Goal: Task Accomplishment & Management: Manage account settings

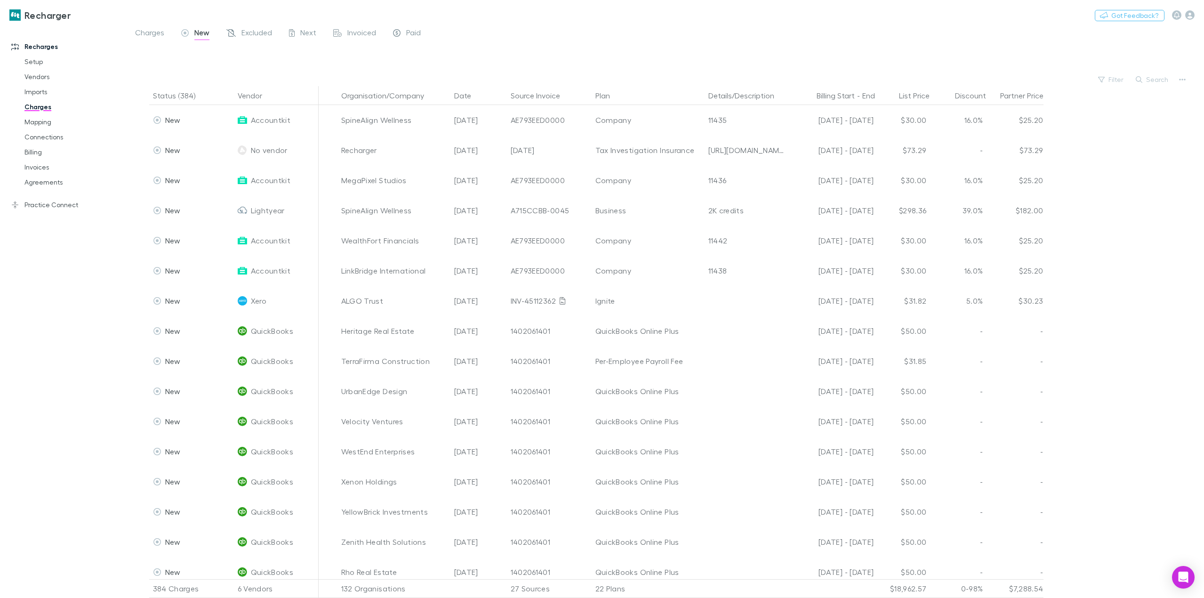
click at [40, 16] on h3 "Recharger" at bounding box center [47, 14] width 46 height 11
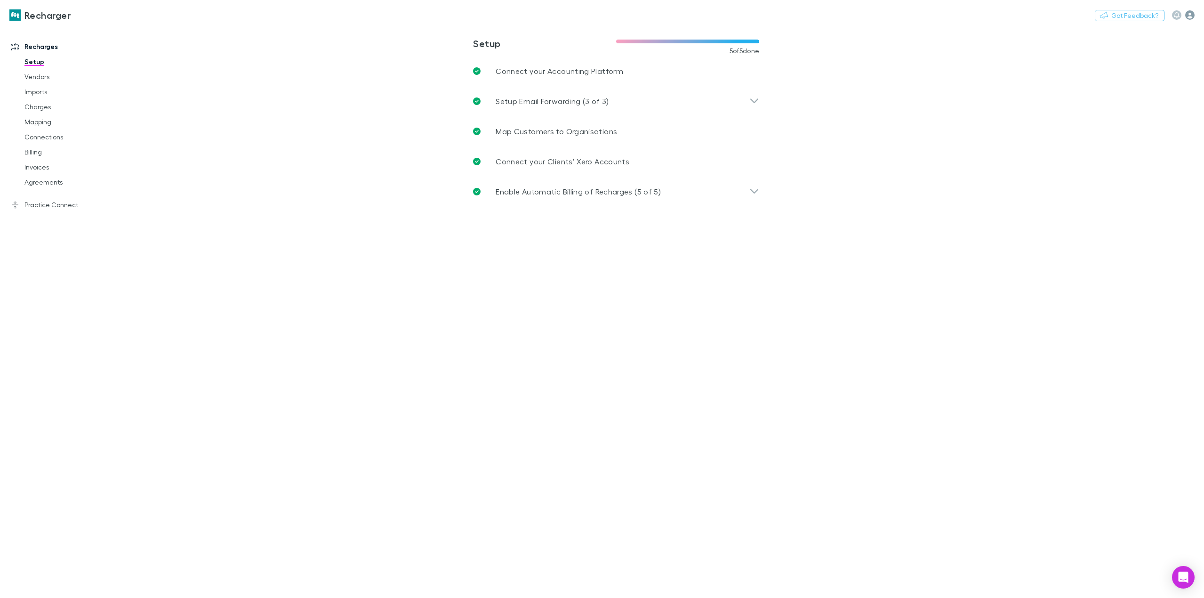
click at [1192, 16] on icon "button" at bounding box center [1189, 14] width 9 height 9
click at [946, 285] on div at bounding box center [602, 299] width 1204 height 598
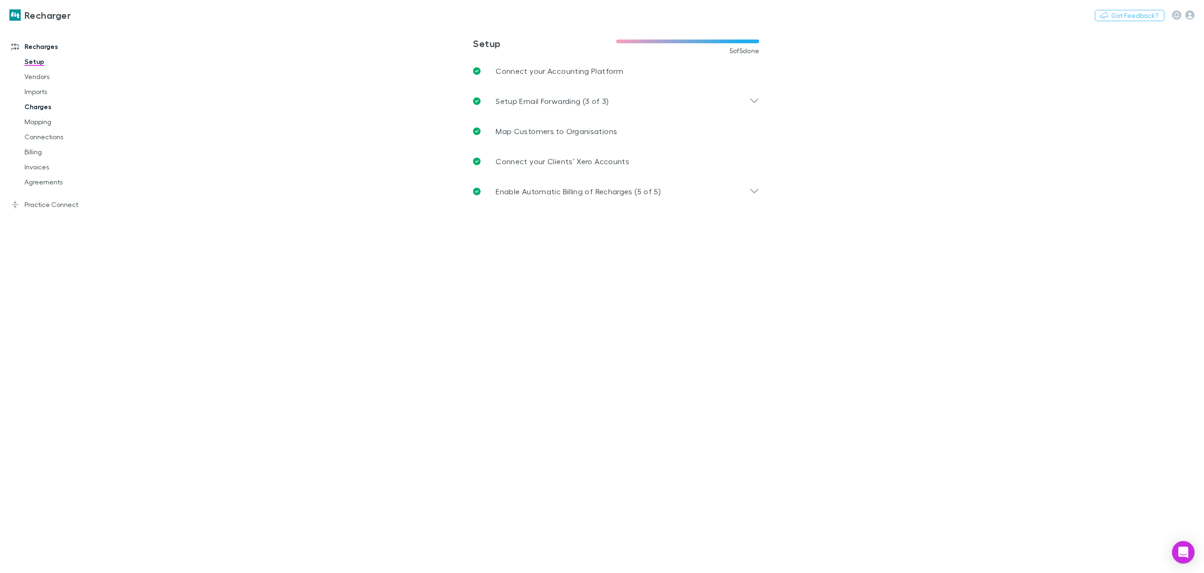
click at [37, 103] on link "Charges" at bounding box center [73, 106] width 117 height 15
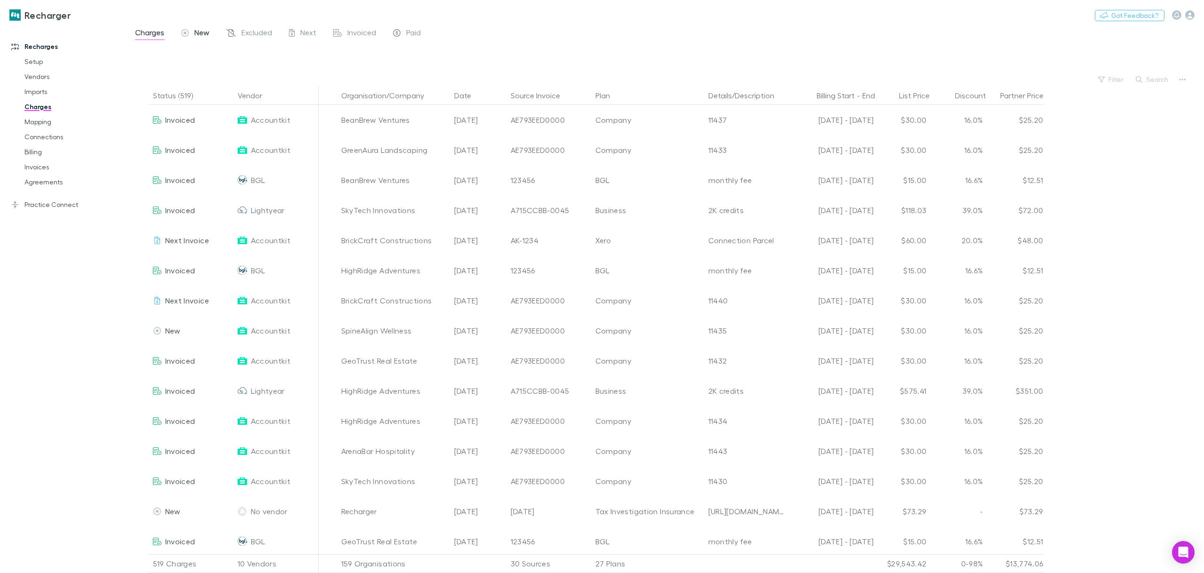
click at [198, 35] on span "New" at bounding box center [201, 34] width 15 height 12
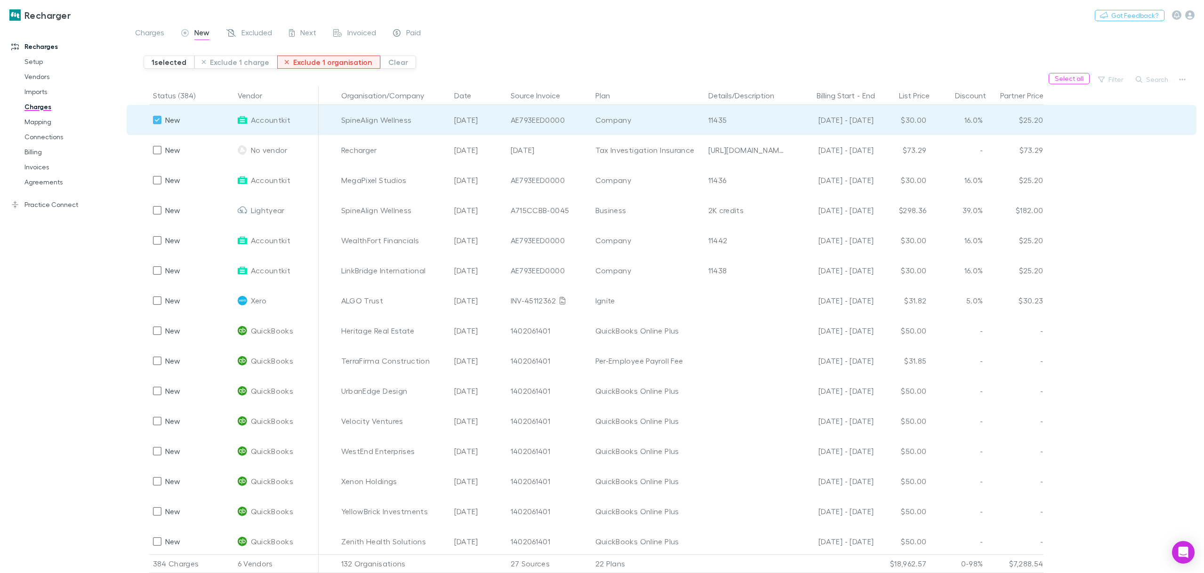
click at [341, 64] on button "Exclude 1 organisation" at bounding box center [328, 62] width 103 height 13
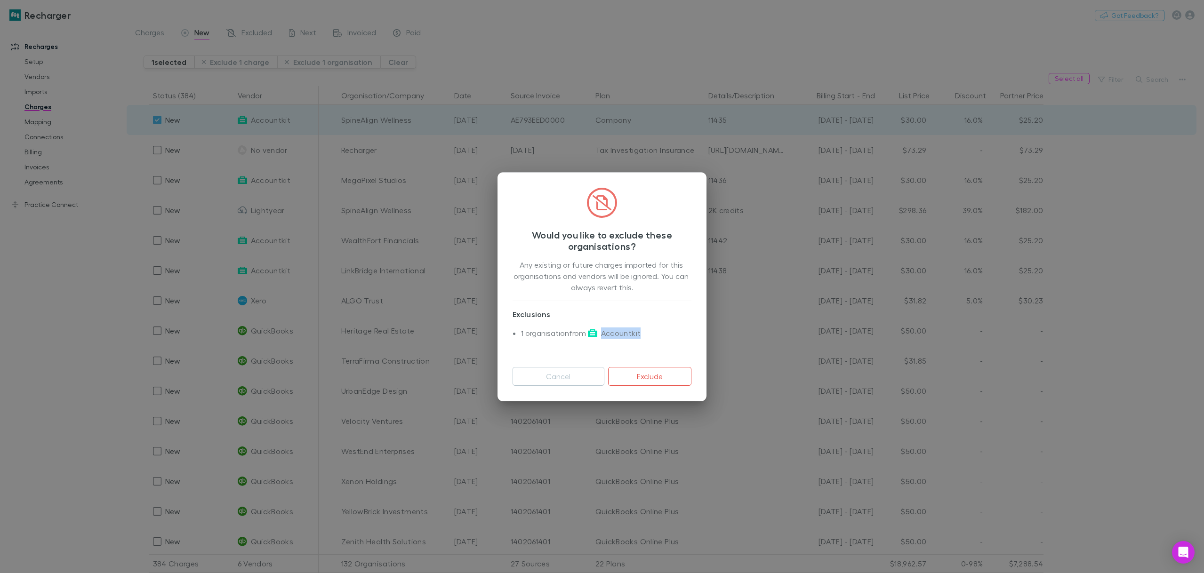
drag, startPoint x: 644, startPoint y: 334, endPoint x: 602, endPoint y: 333, distance: 41.9
click at [602, 333] on li "1 organisation from Accountkit" at bounding box center [606, 338] width 170 height 21
click at [572, 374] on button "Cancel" at bounding box center [559, 376] width 92 height 19
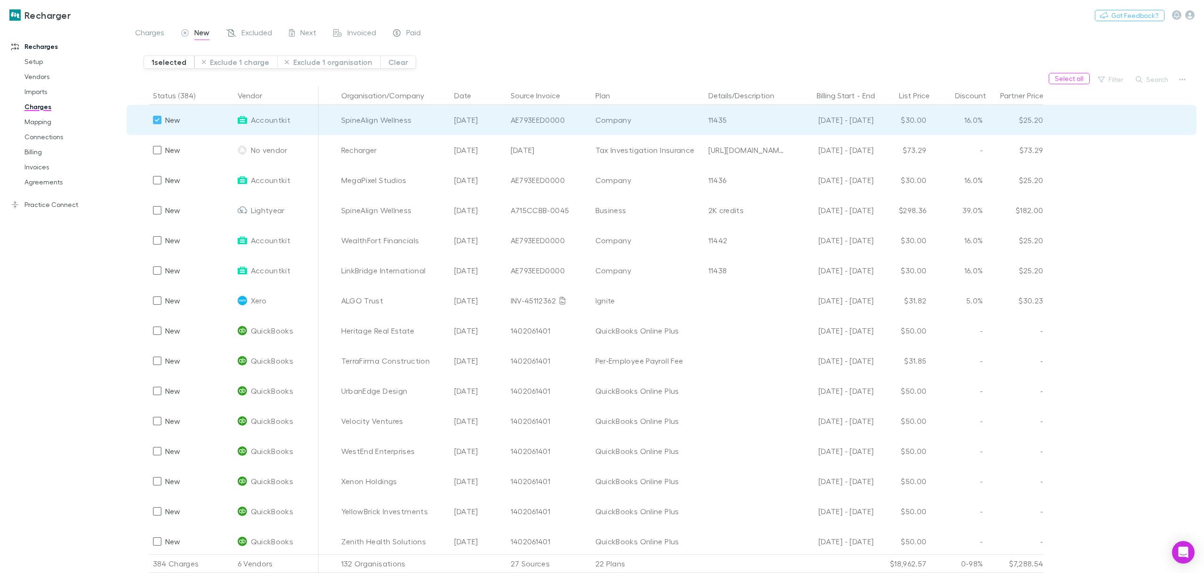
click at [150, 121] on div "New" at bounding box center [191, 120] width 85 height 30
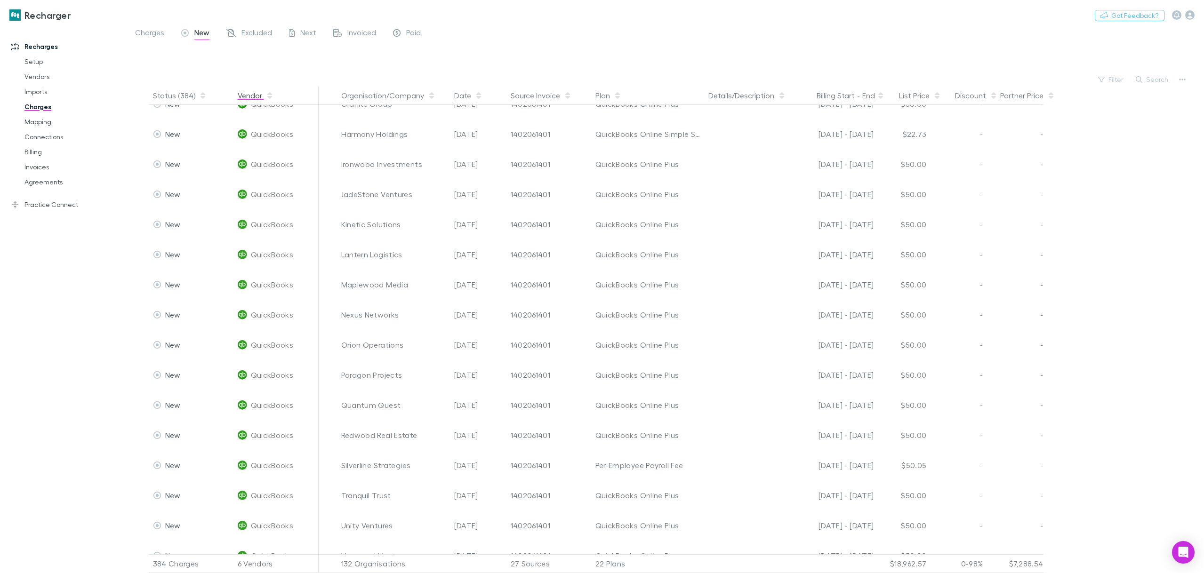
scroll to position [1459, 0]
click at [252, 98] on button "Vendor" at bounding box center [256, 95] width 36 height 19
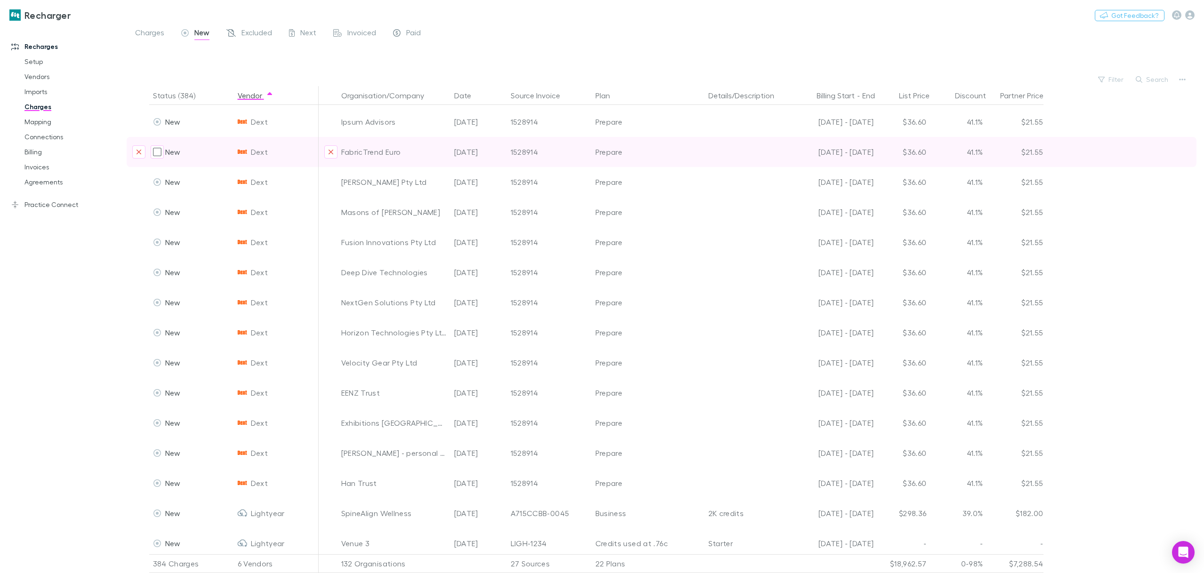
scroll to position [188, 0]
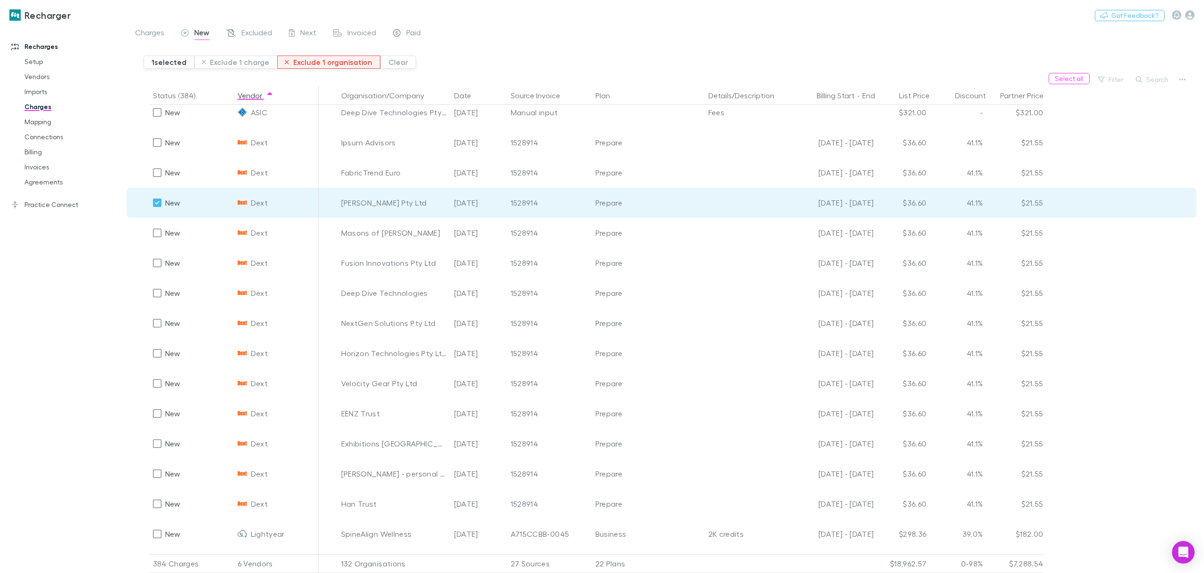
click at [334, 65] on button "Exclude 1 organisation" at bounding box center [328, 62] width 103 height 13
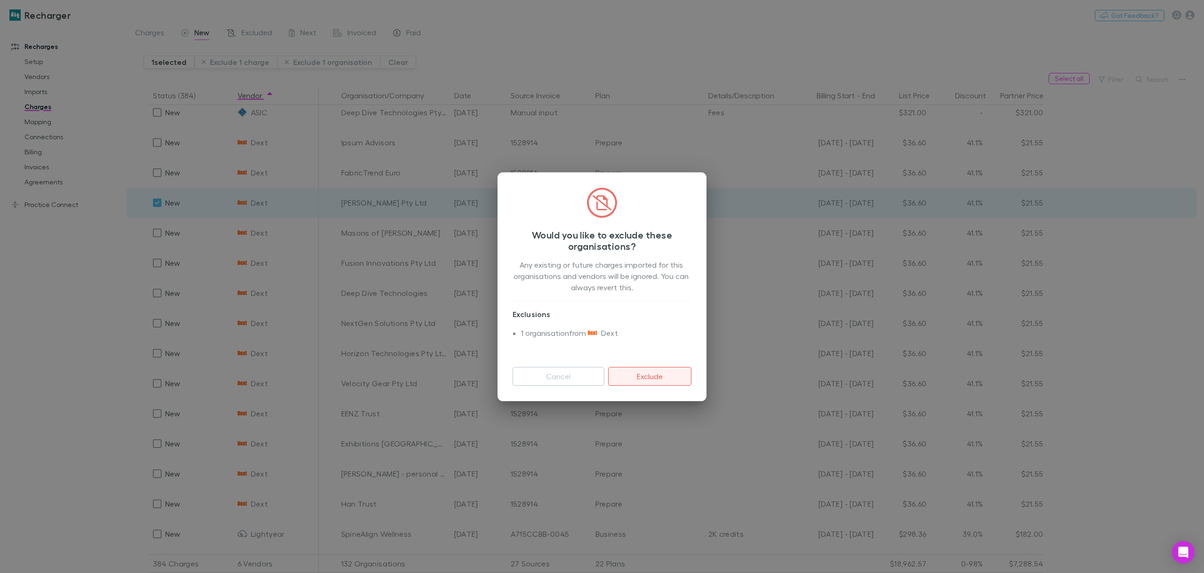
click at [648, 379] on button "Exclude" at bounding box center [649, 376] width 83 height 19
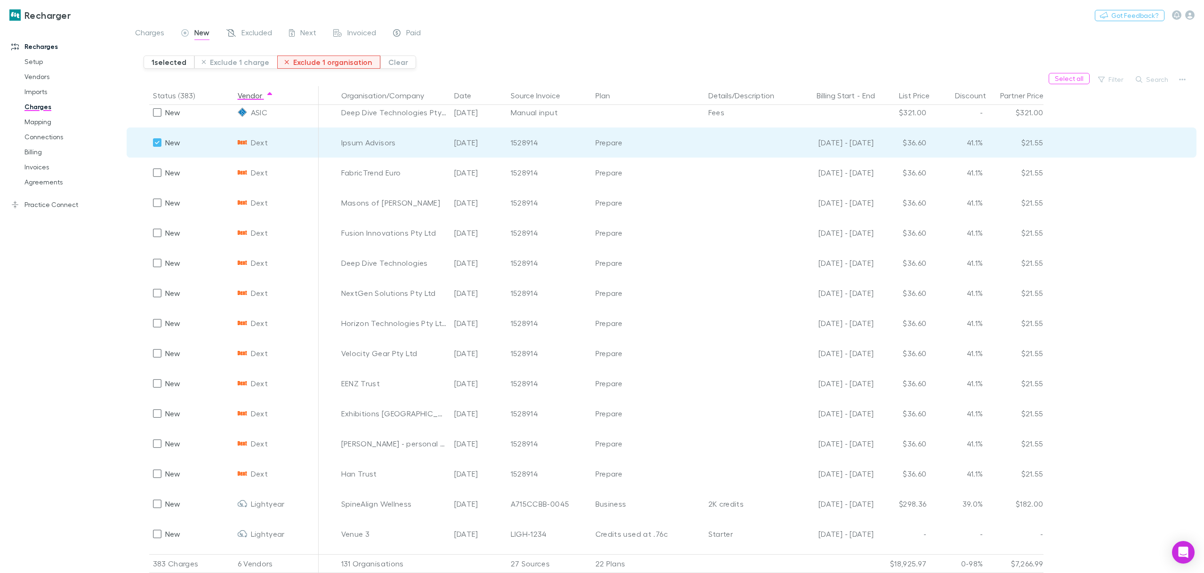
click at [319, 64] on button "Exclude 1 organisation" at bounding box center [328, 62] width 103 height 13
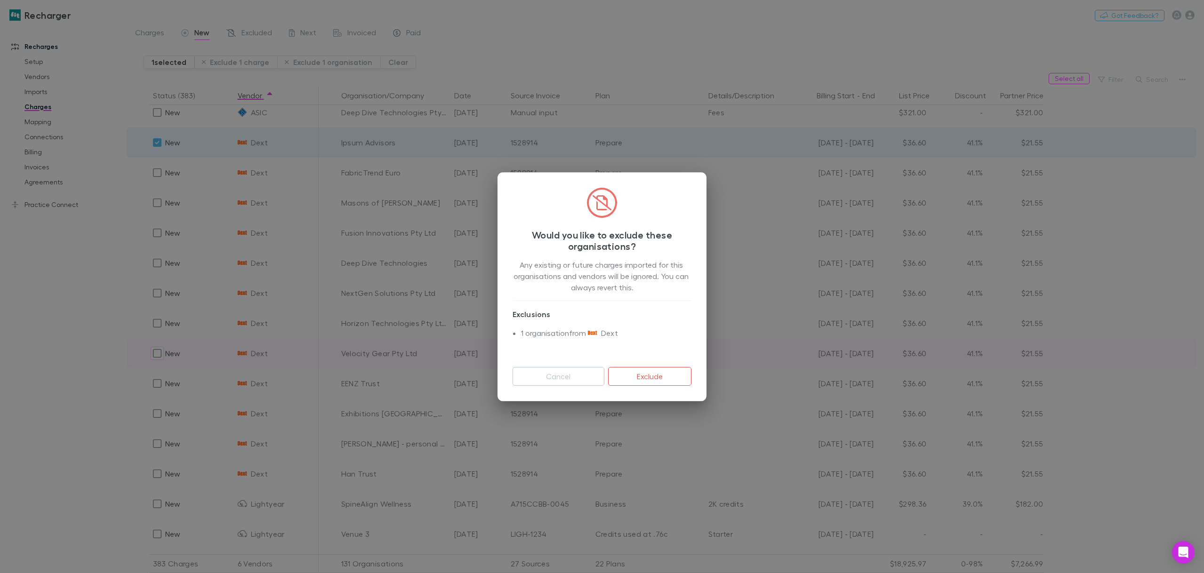
drag, startPoint x: 577, startPoint y: 378, endPoint x: 575, endPoint y: 368, distance: 10.9
click at [576, 378] on button "Cancel" at bounding box center [559, 376] width 92 height 19
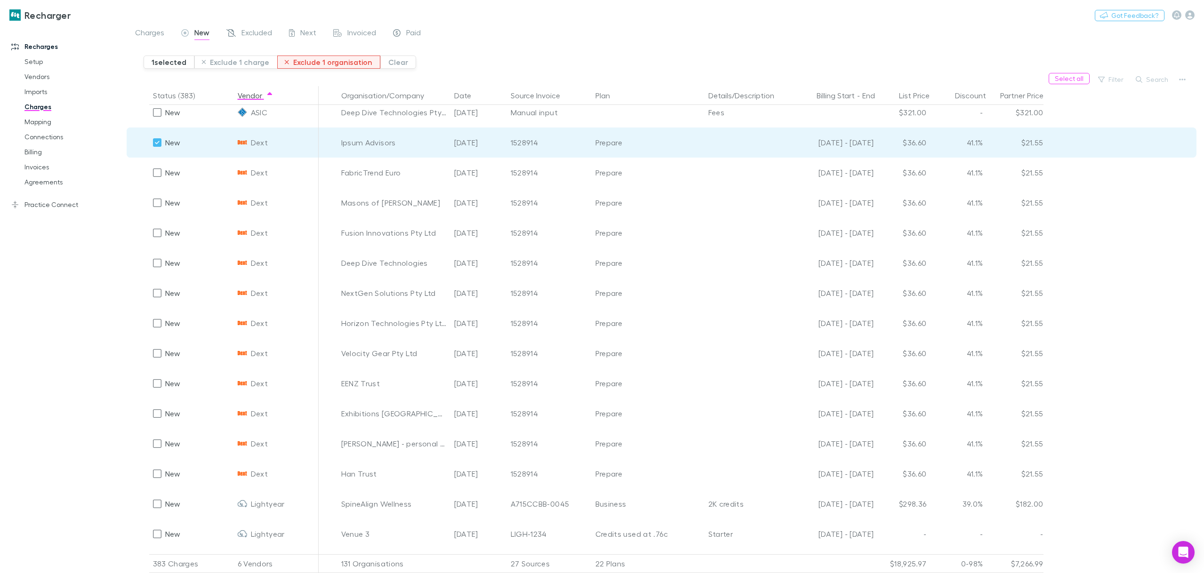
click at [322, 66] on button "Exclude 1 organisation" at bounding box center [328, 62] width 103 height 13
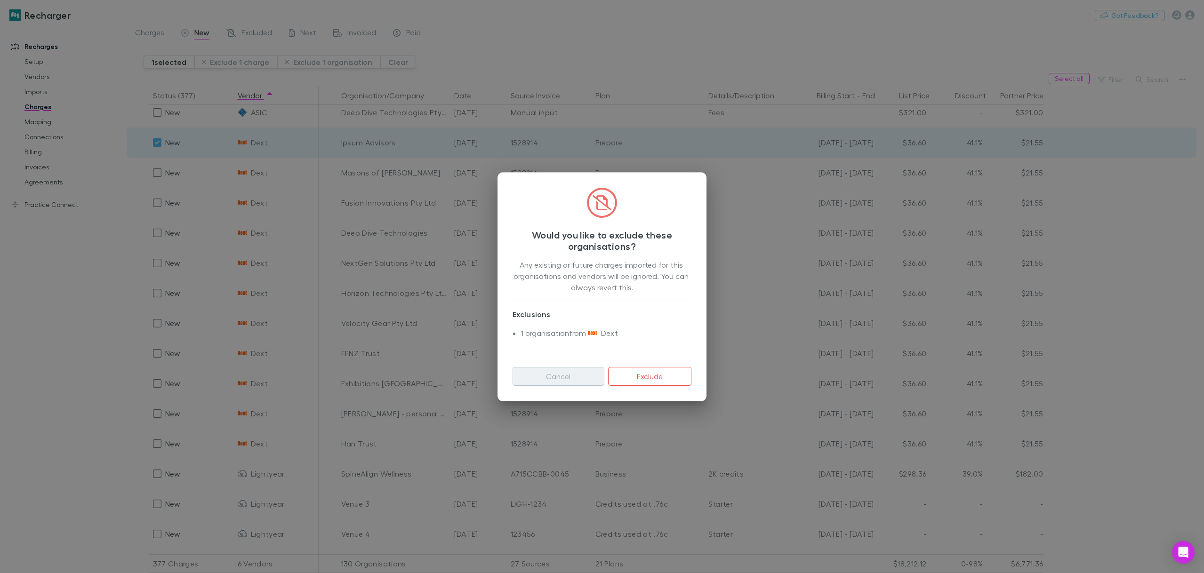
click at [572, 378] on button "Cancel" at bounding box center [559, 376] width 92 height 19
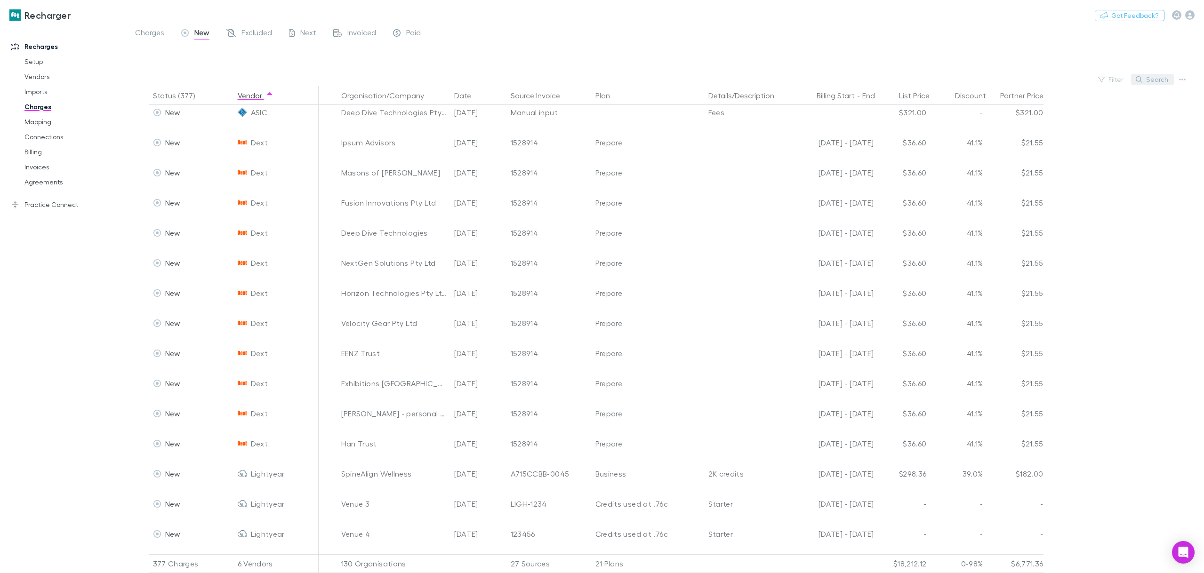
click at [1141, 78] on icon "button" at bounding box center [1139, 79] width 7 height 7
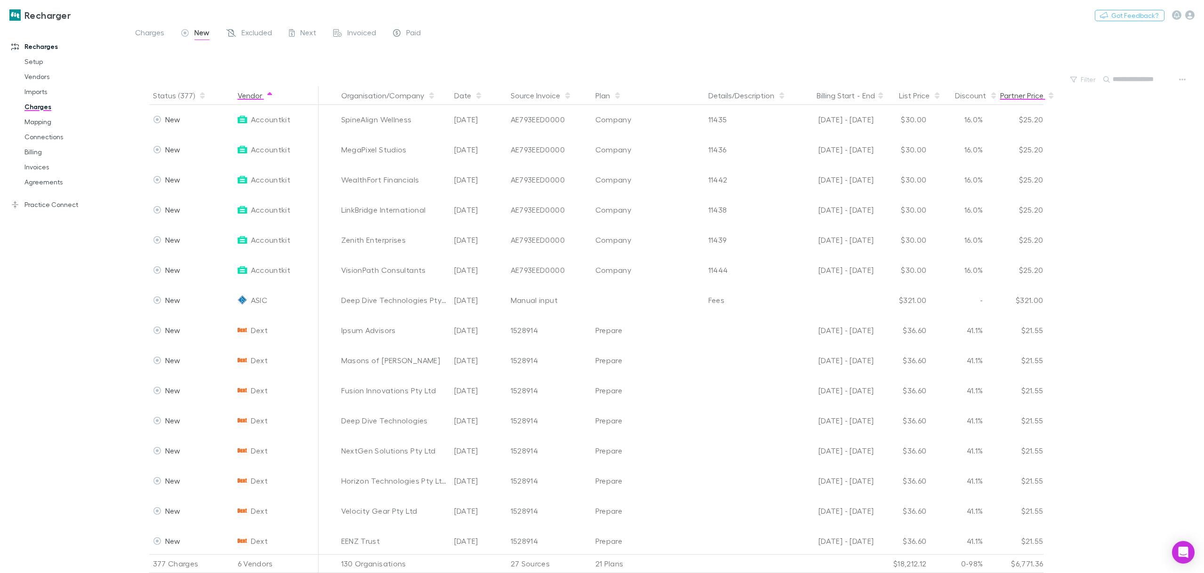
scroll to position [0, 0]
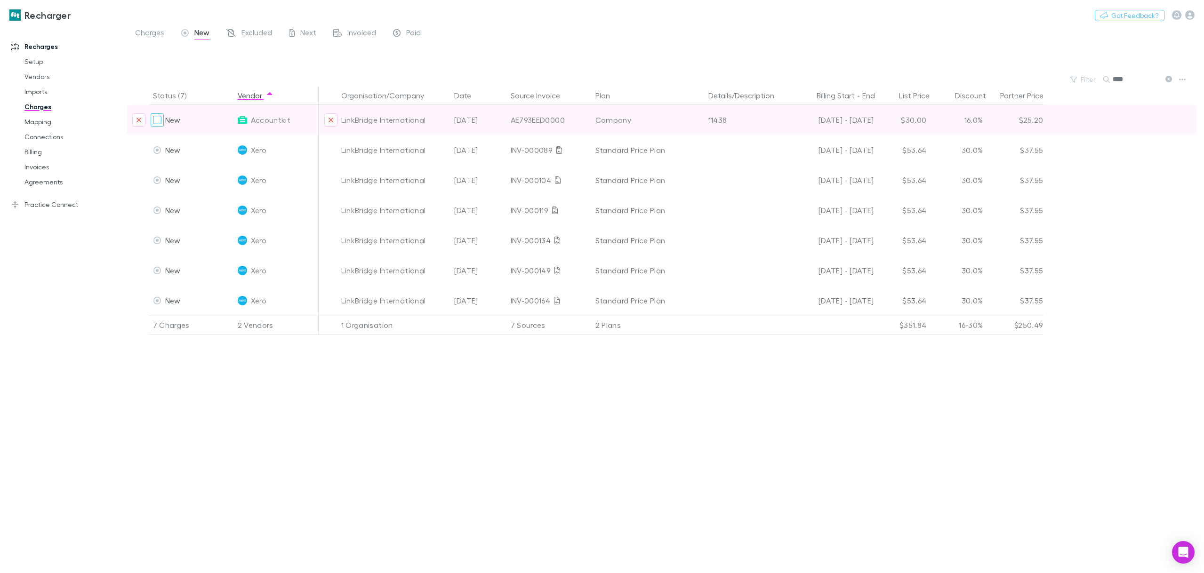
type input "****"
click at [330, 120] on icon "Exclude organization from vendor" at bounding box center [331, 120] width 5 height 5
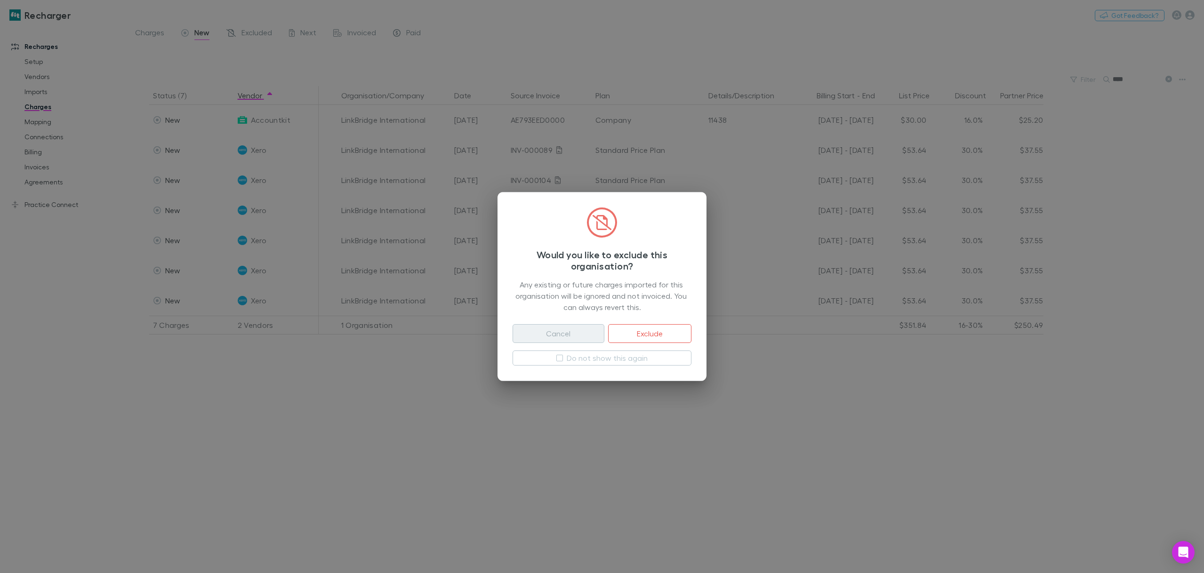
click at [571, 338] on button "Cancel" at bounding box center [559, 333] width 92 height 19
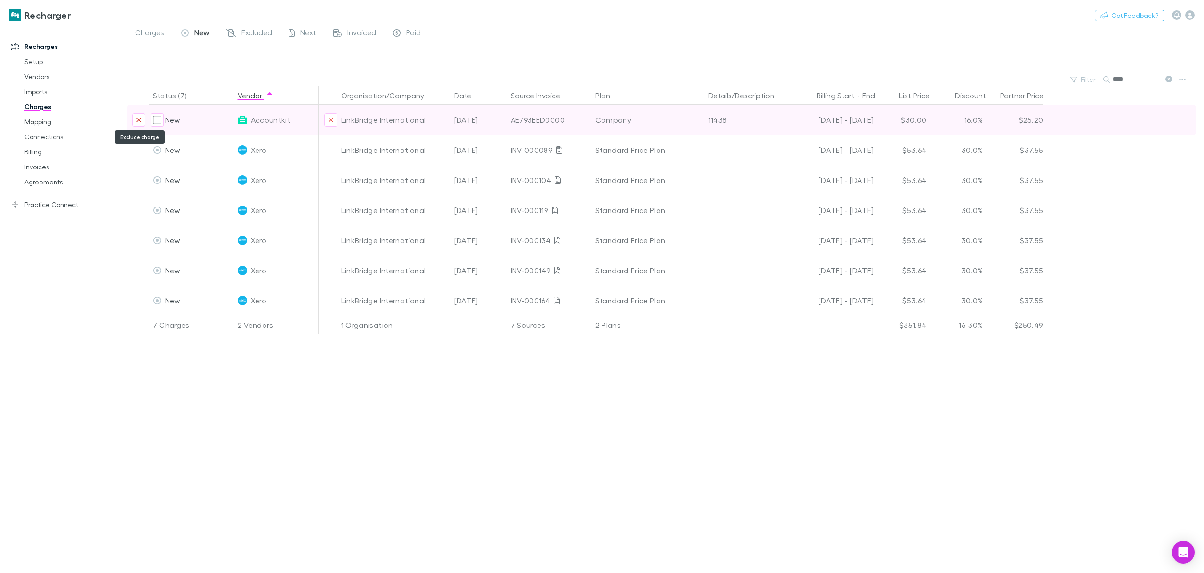
click at [141, 123] on icon "Exclude charge" at bounding box center [139, 120] width 6 height 8
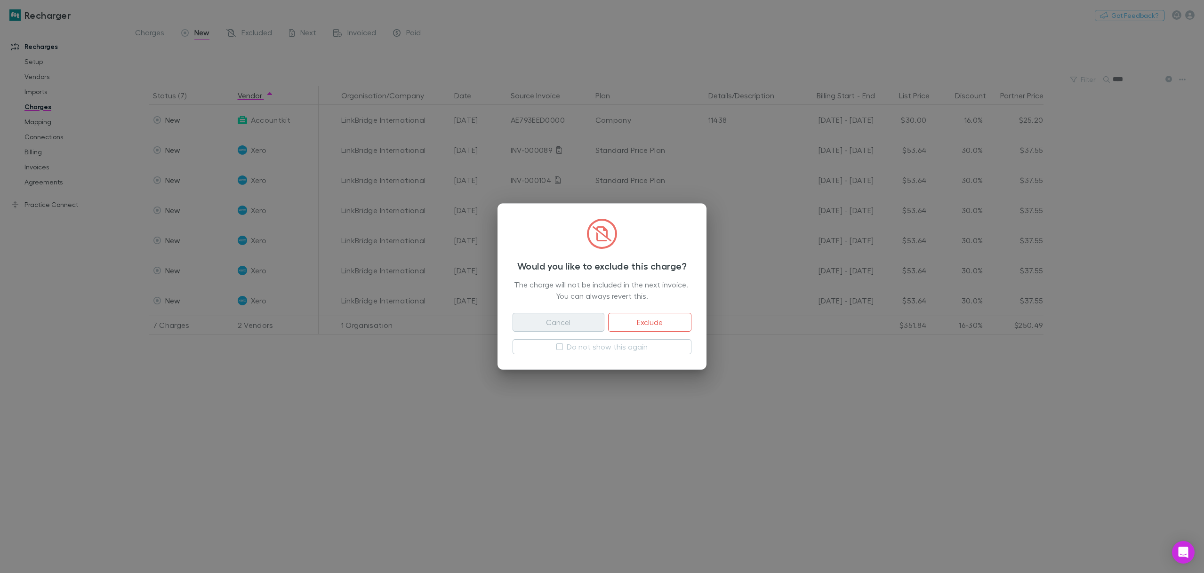
click at [585, 319] on button "Cancel" at bounding box center [559, 322] width 92 height 19
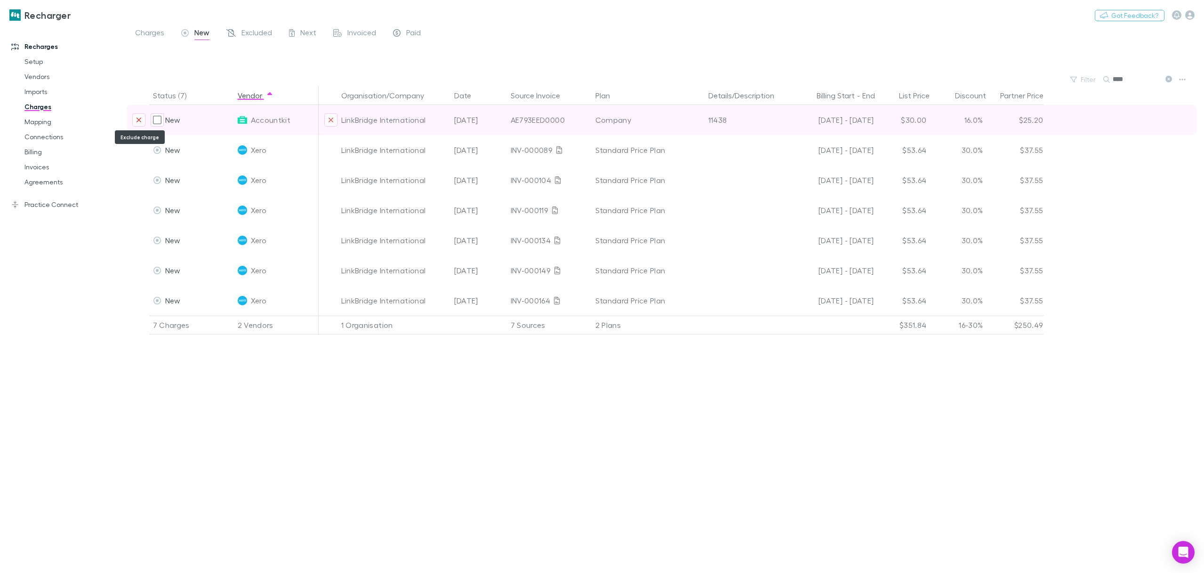
click at [140, 120] on icon "Exclude charge" at bounding box center [139, 120] width 6 height 8
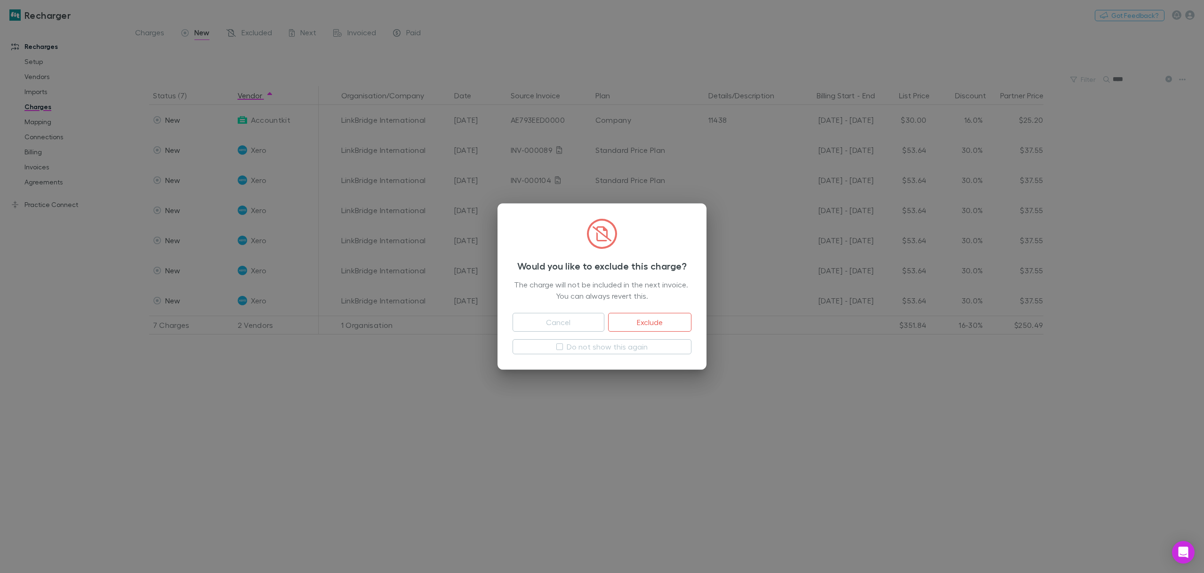
click at [410, 459] on div "Would you like to exclude this charge? The charge will not be included in the n…" at bounding box center [602, 286] width 1204 height 573
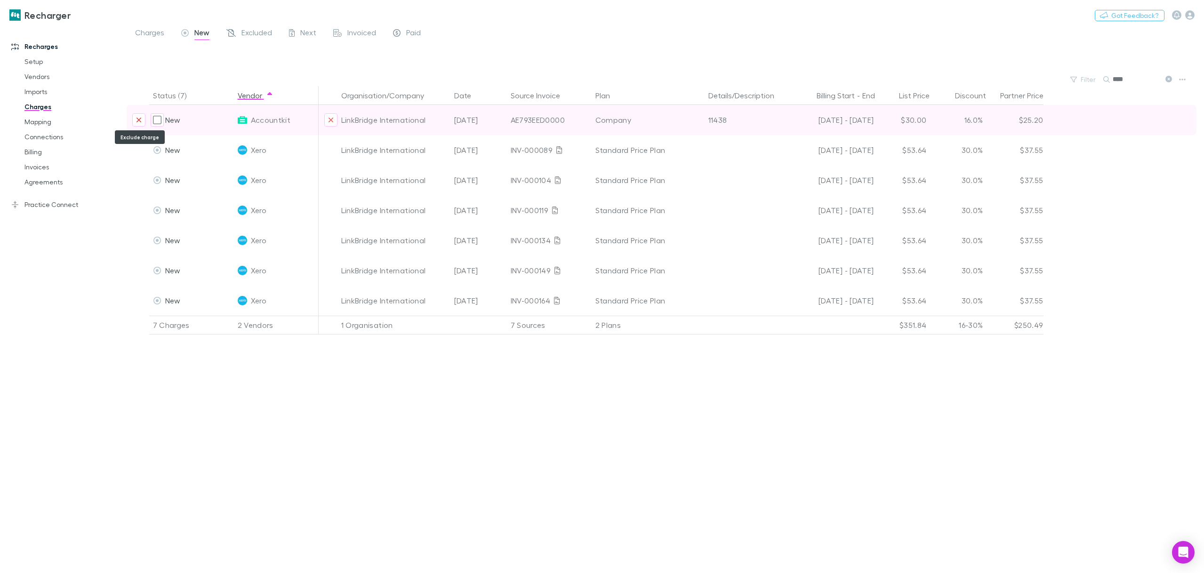
click at [140, 120] on icon "Exclude charge" at bounding box center [139, 120] width 6 height 8
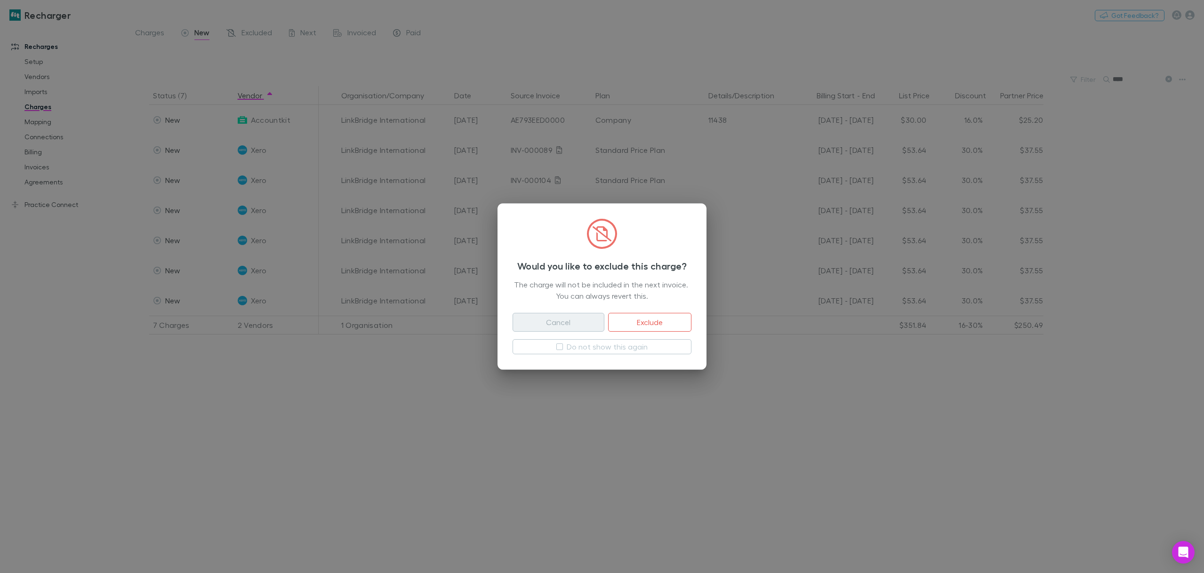
click at [566, 326] on button "Cancel" at bounding box center [559, 322] width 92 height 19
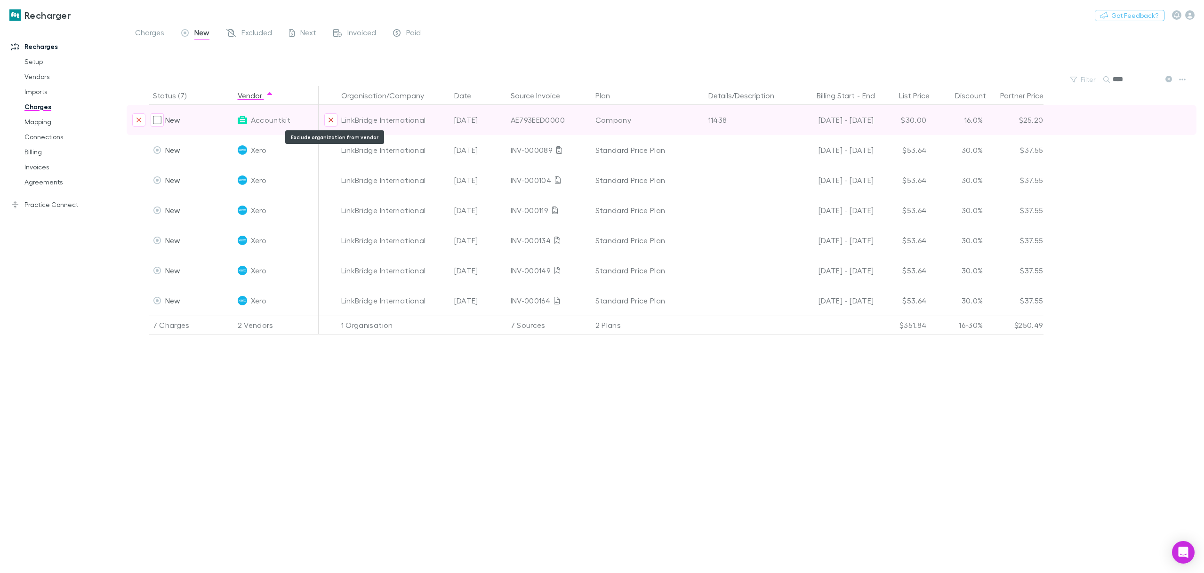
click at [332, 123] on icon "Exclude organization from vendor" at bounding box center [331, 120] width 6 height 8
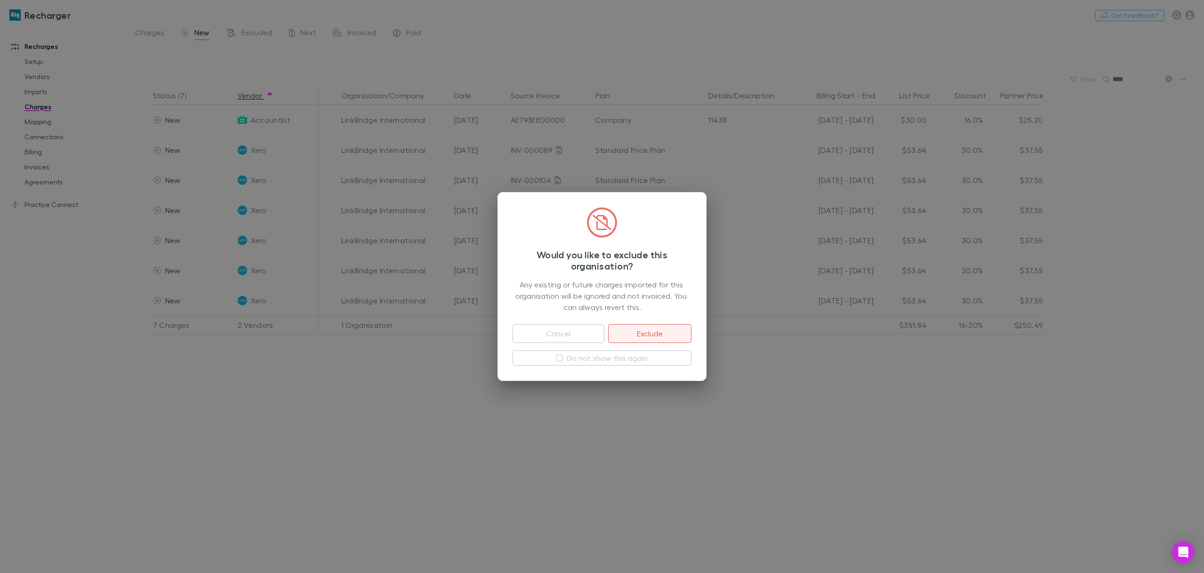
click at [643, 335] on button "Exclude" at bounding box center [649, 333] width 83 height 19
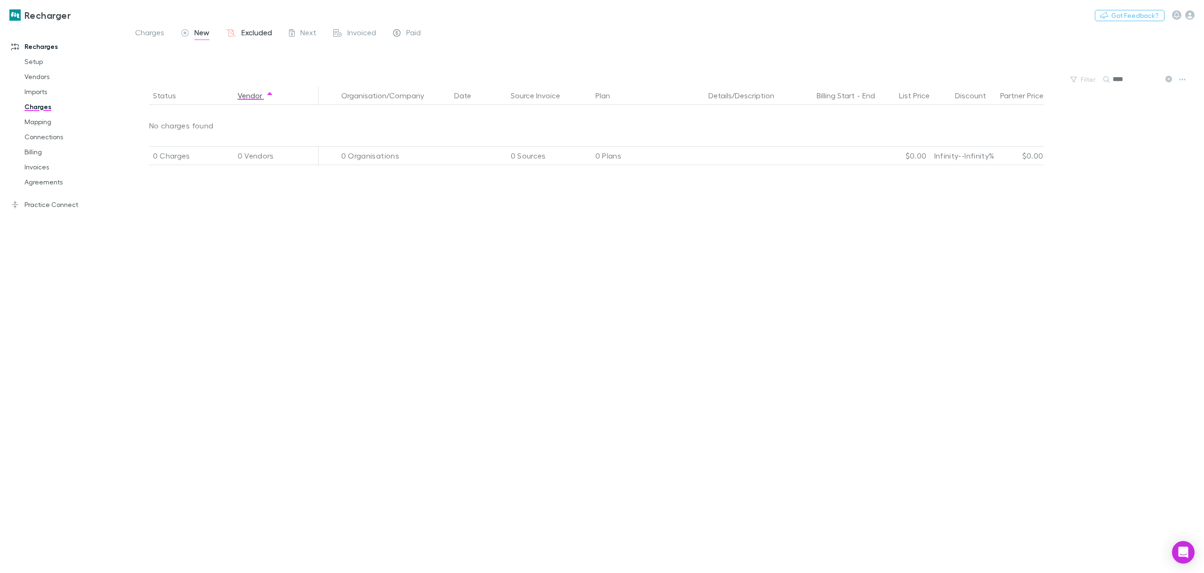
click at [252, 33] on span "Excluded" at bounding box center [256, 34] width 31 height 12
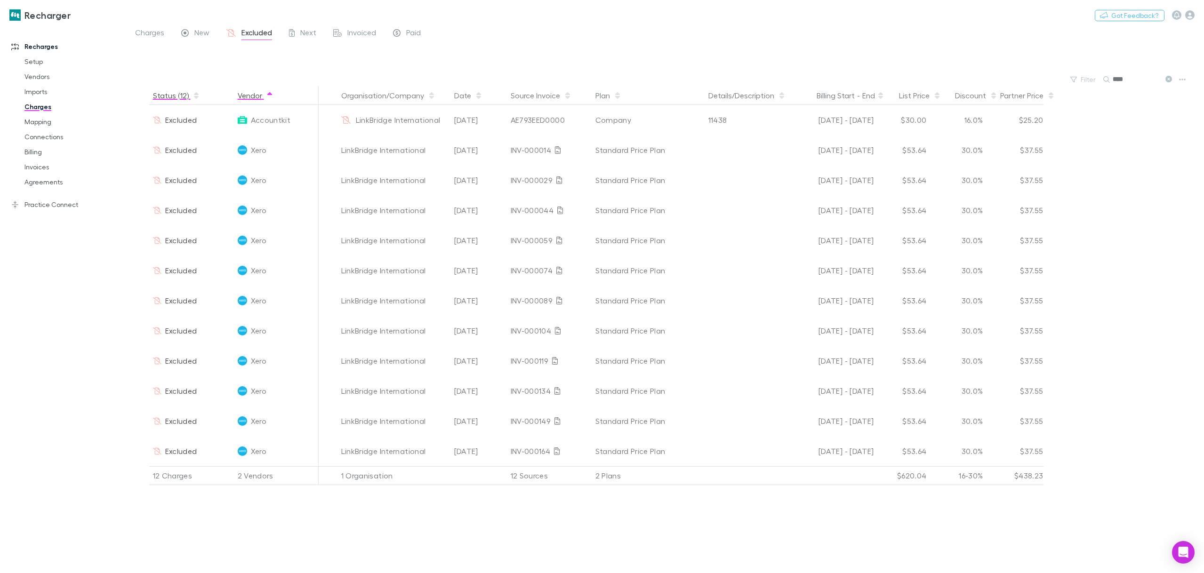
click at [183, 97] on button "Status (12)" at bounding box center [176, 95] width 47 height 19
click at [214, 97] on div "Status (12)" at bounding box center [191, 95] width 85 height 19
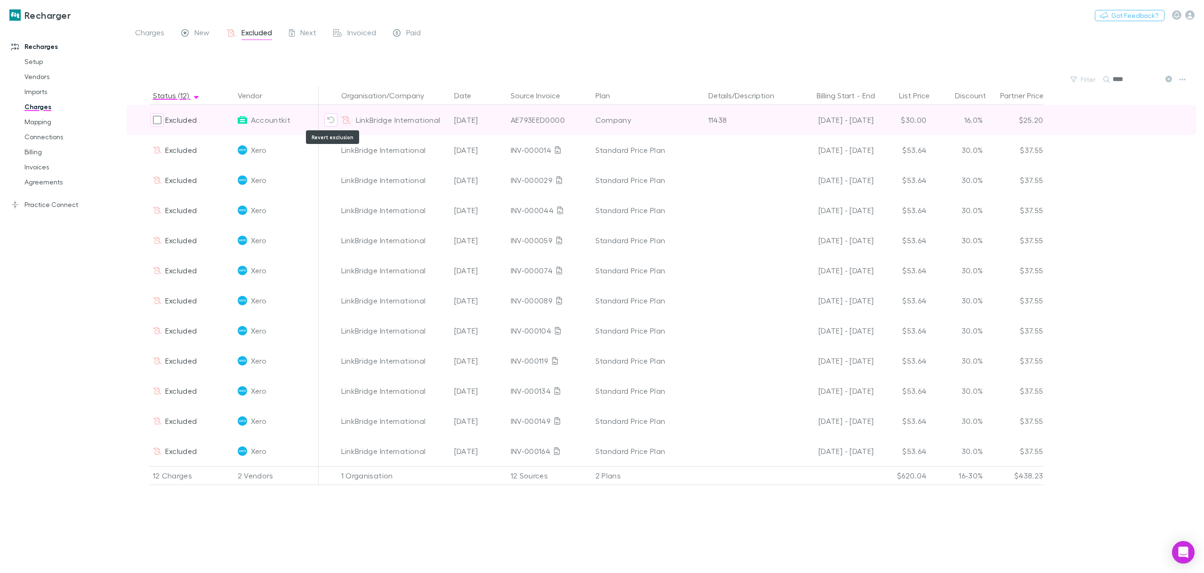
click at [331, 120] on icon "Revert exclusion" at bounding box center [331, 120] width 8 height 8
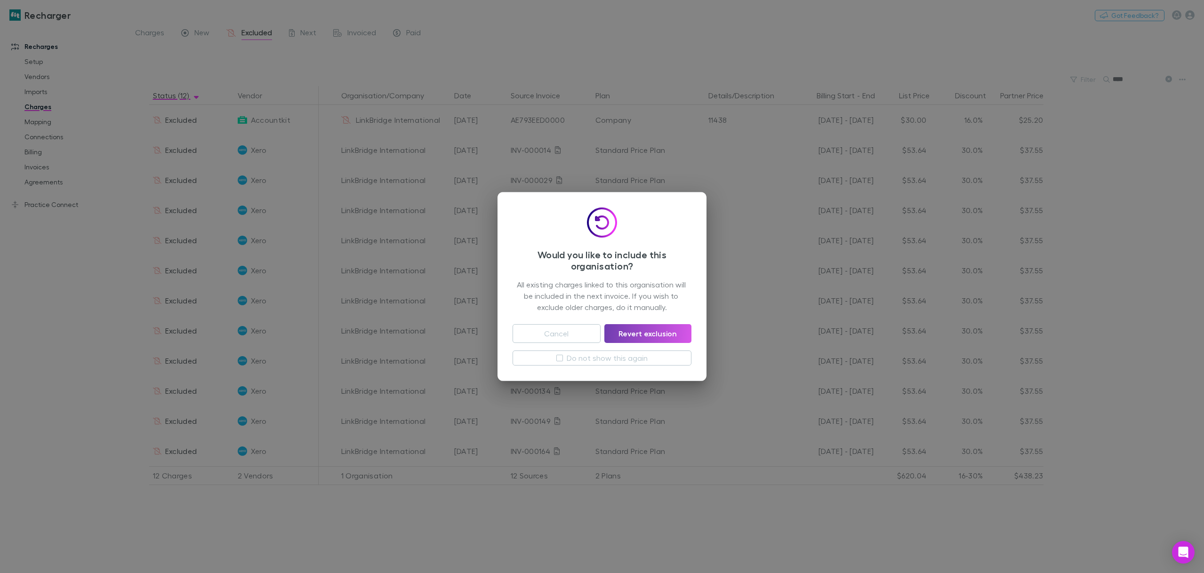
click at [651, 332] on button "Revert exclusion" at bounding box center [647, 333] width 87 height 19
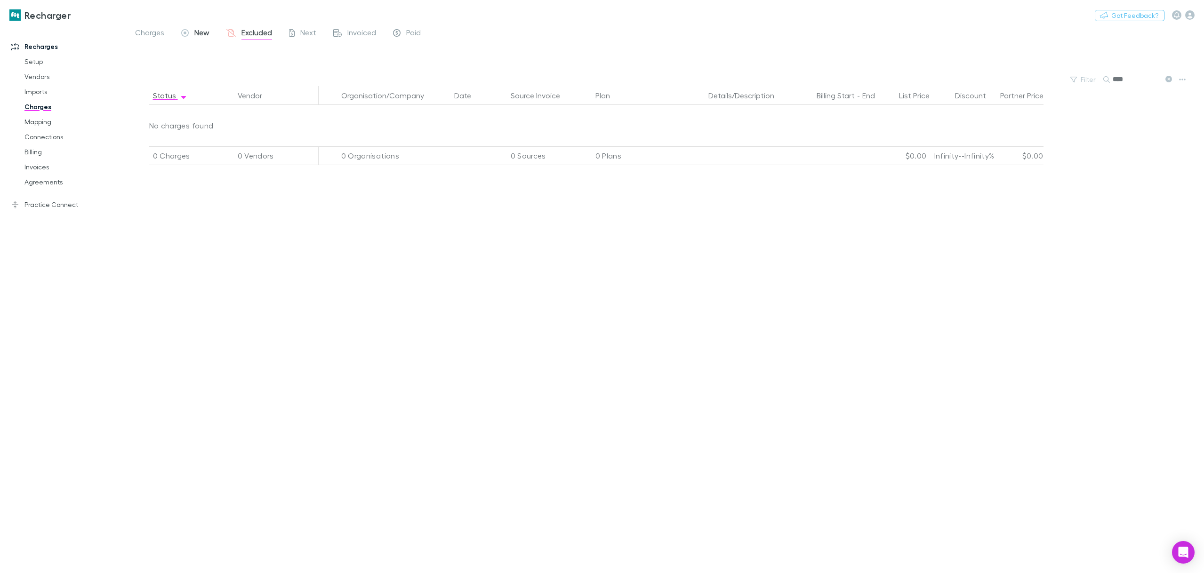
click at [181, 33] on icon at bounding box center [185, 33] width 8 height 8
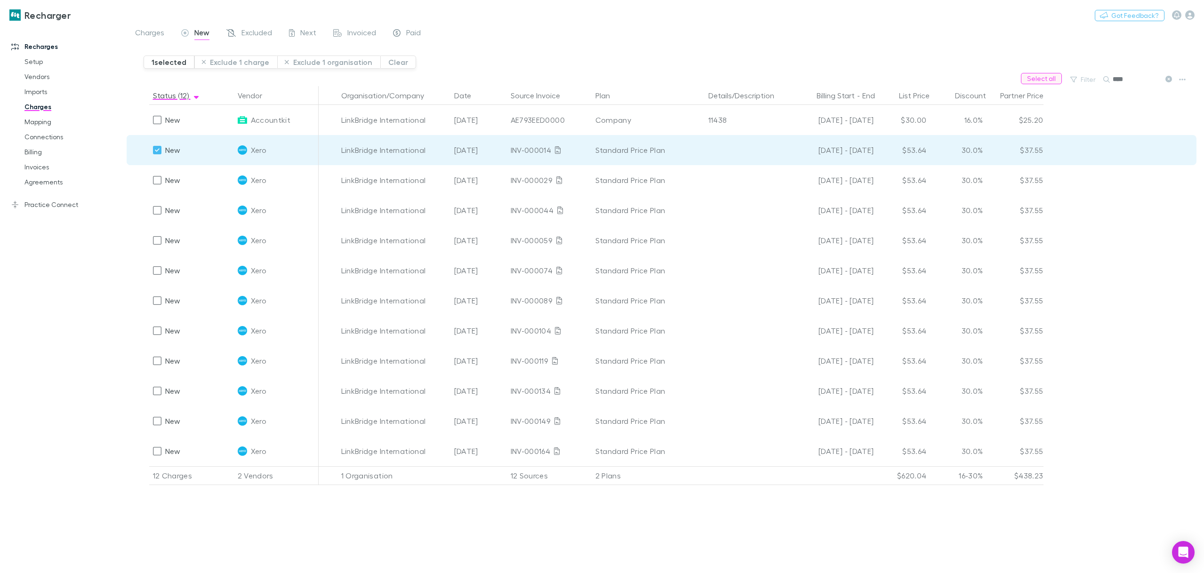
click at [1046, 81] on button "Select all" at bounding box center [1041, 78] width 41 height 11
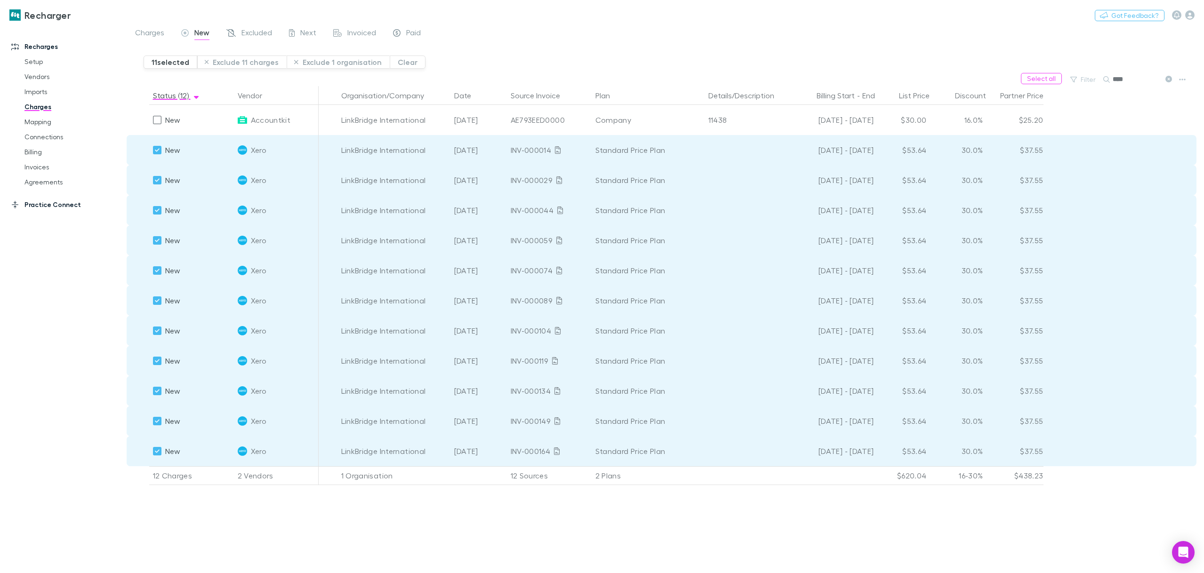
click at [44, 208] on link "Practice Connect" at bounding box center [67, 204] width 130 height 15
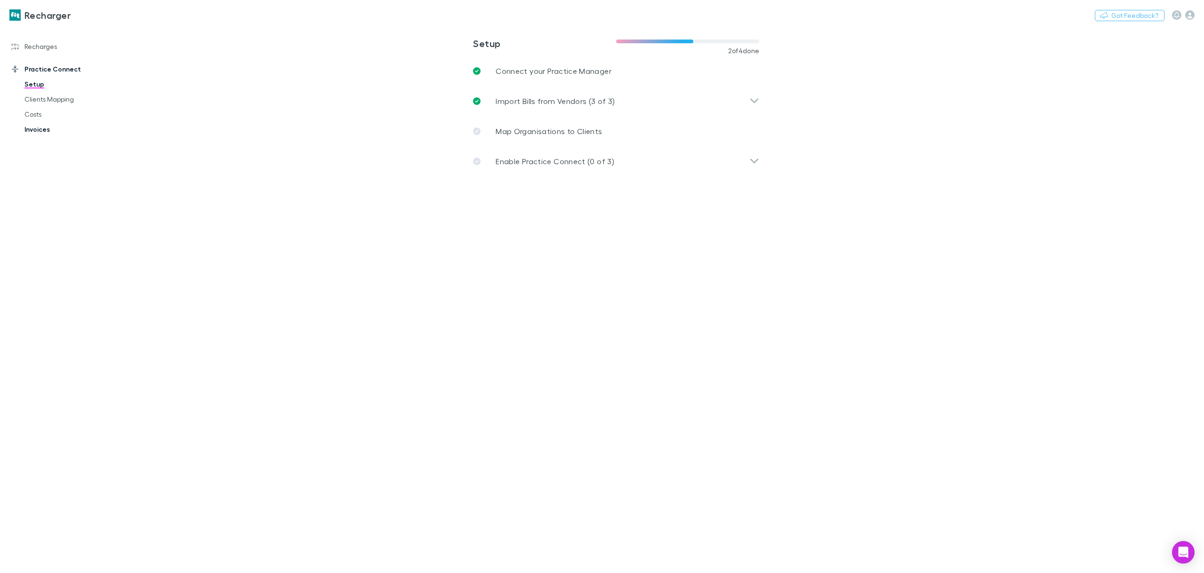
click at [35, 127] on link "Invoices" at bounding box center [73, 129] width 117 height 15
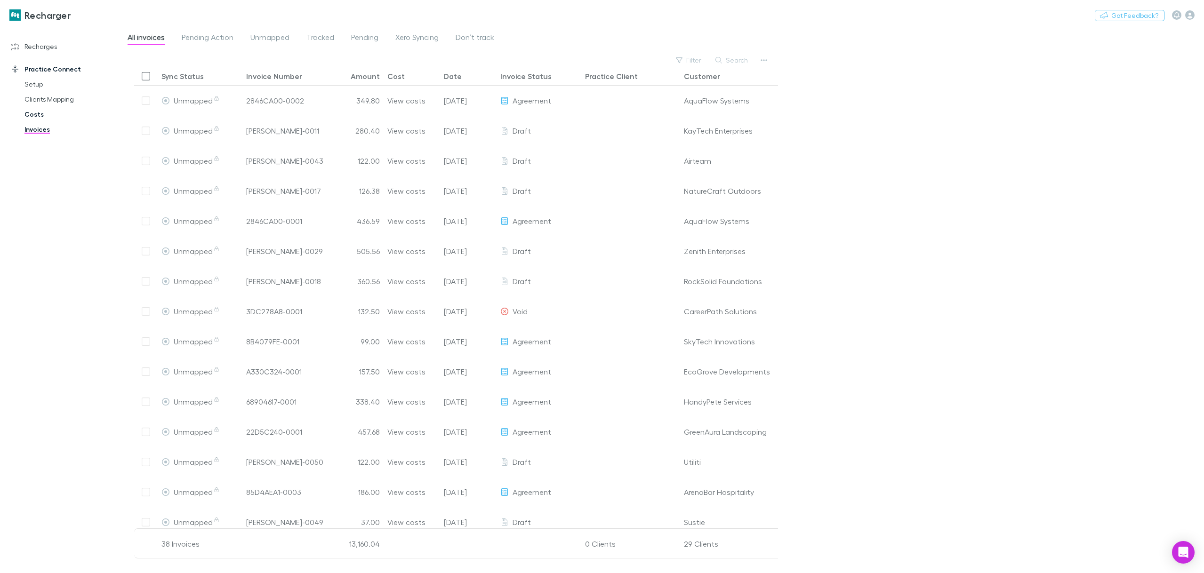
click at [42, 113] on link "Costs" at bounding box center [73, 114] width 117 height 15
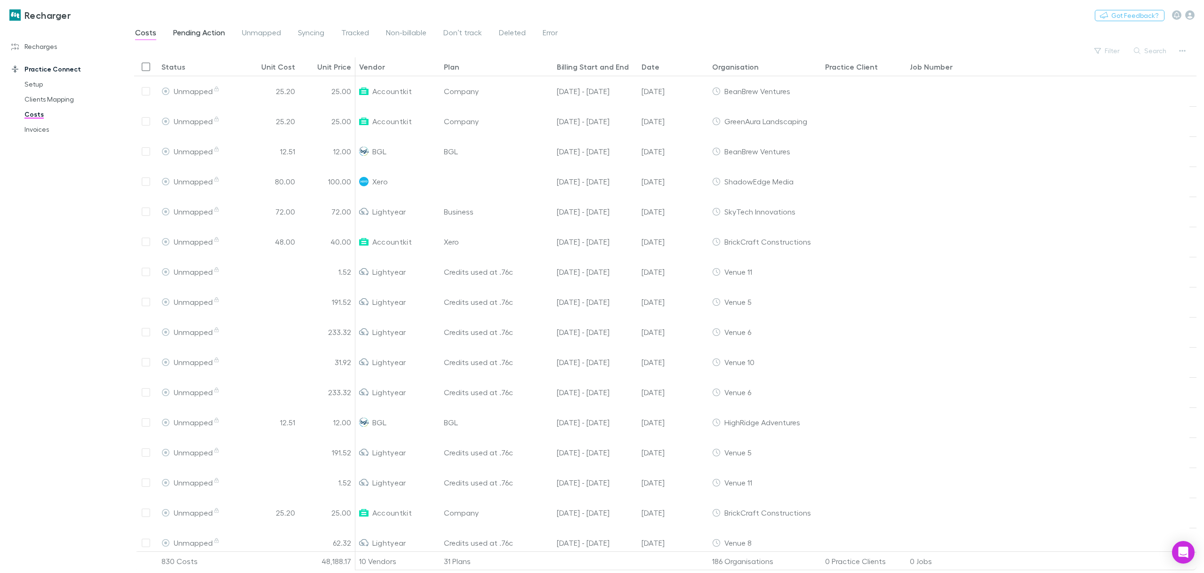
click at [201, 32] on span "Pending Action" at bounding box center [199, 34] width 52 height 12
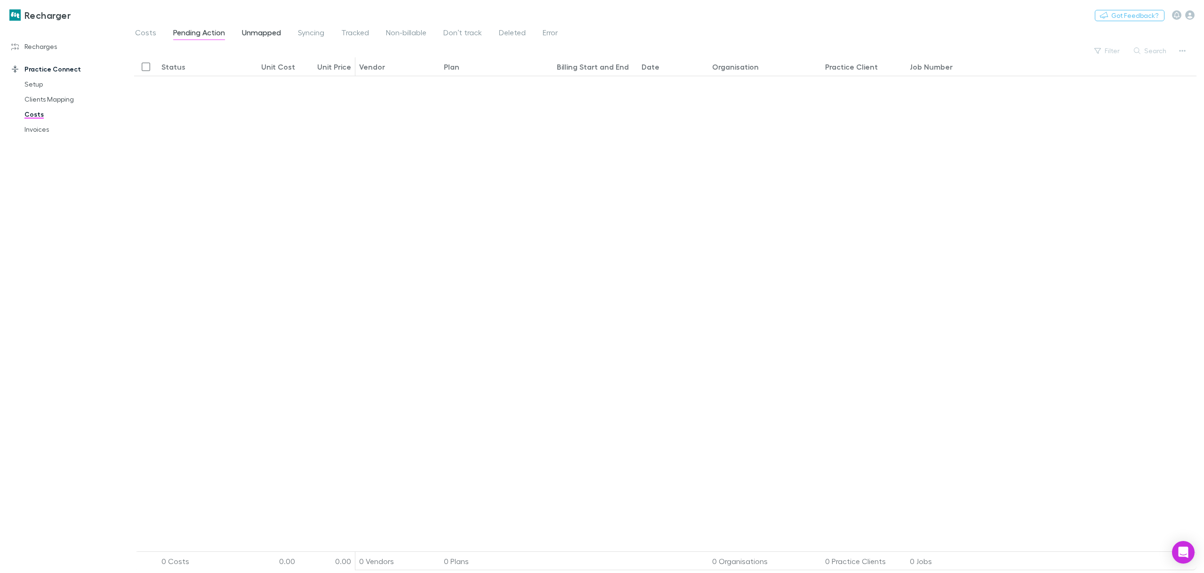
click at [261, 37] on span "Unmapped" at bounding box center [261, 34] width 39 height 12
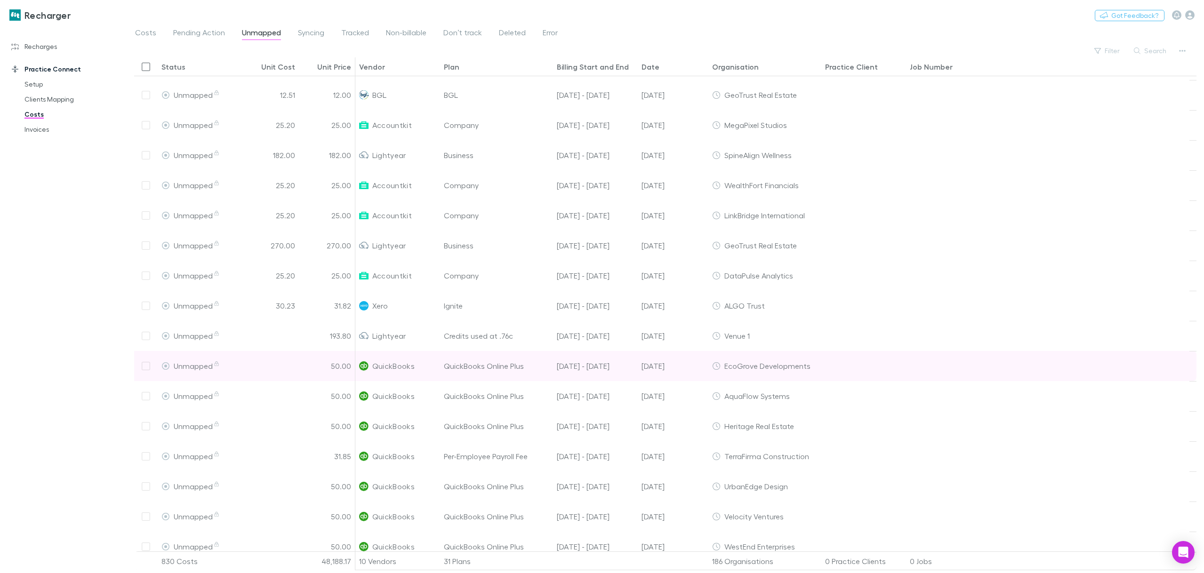
scroll to position [872, 0]
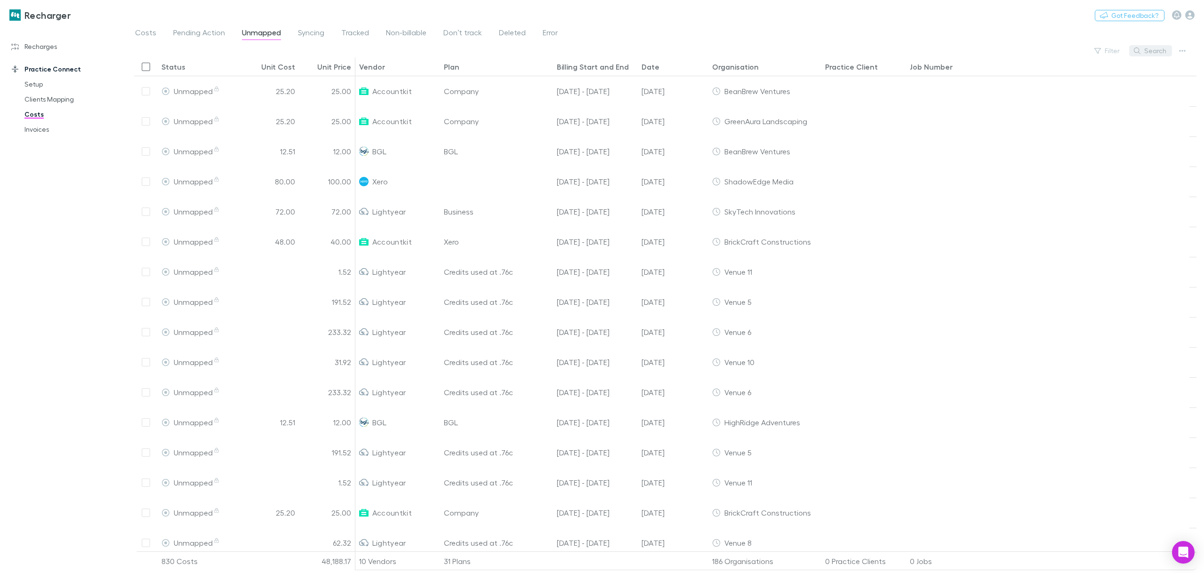
click at [1158, 51] on button "Search" at bounding box center [1150, 50] width 43 height 11
type input "*"
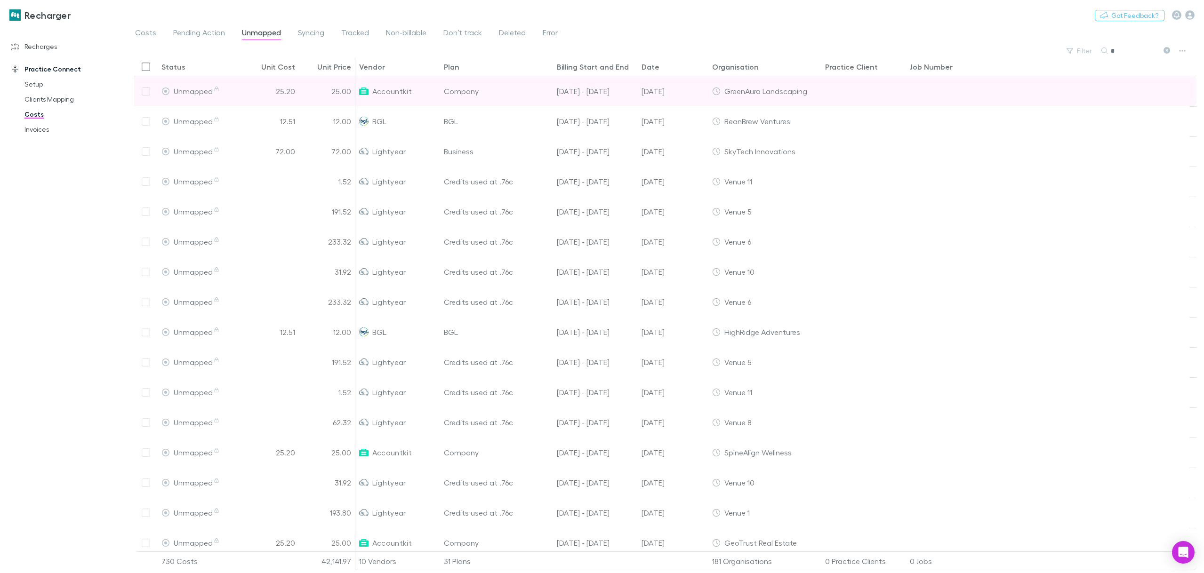
click at [144, 94] on div at bounding box center [146, 91] width 24 height 30
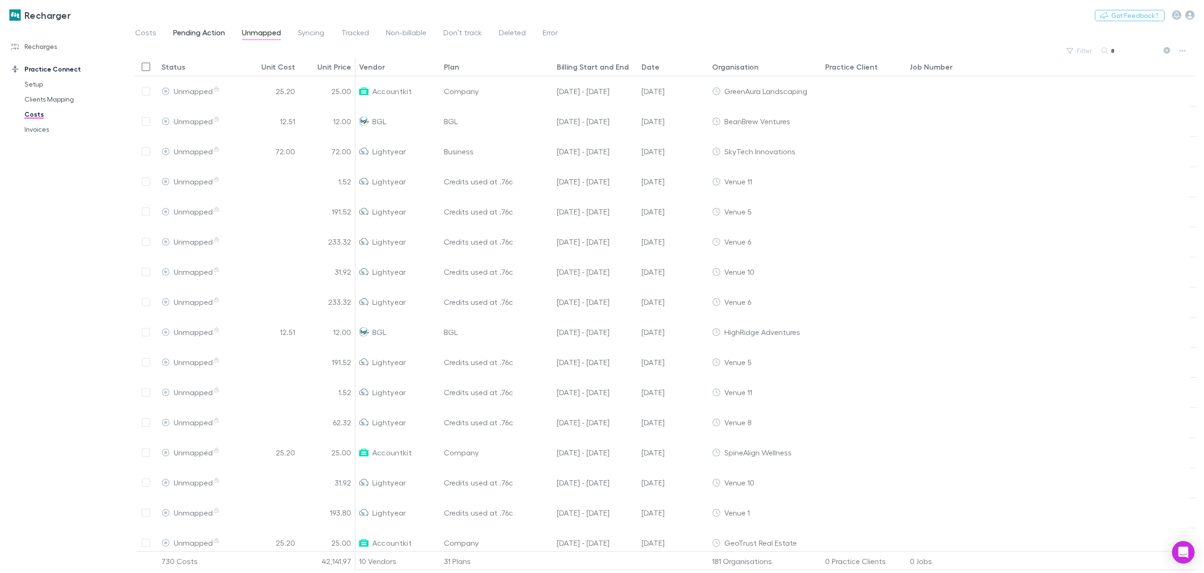
click at [209, 30] on span "Pending Action" at bounding box center [199, 34] width 52 height 12
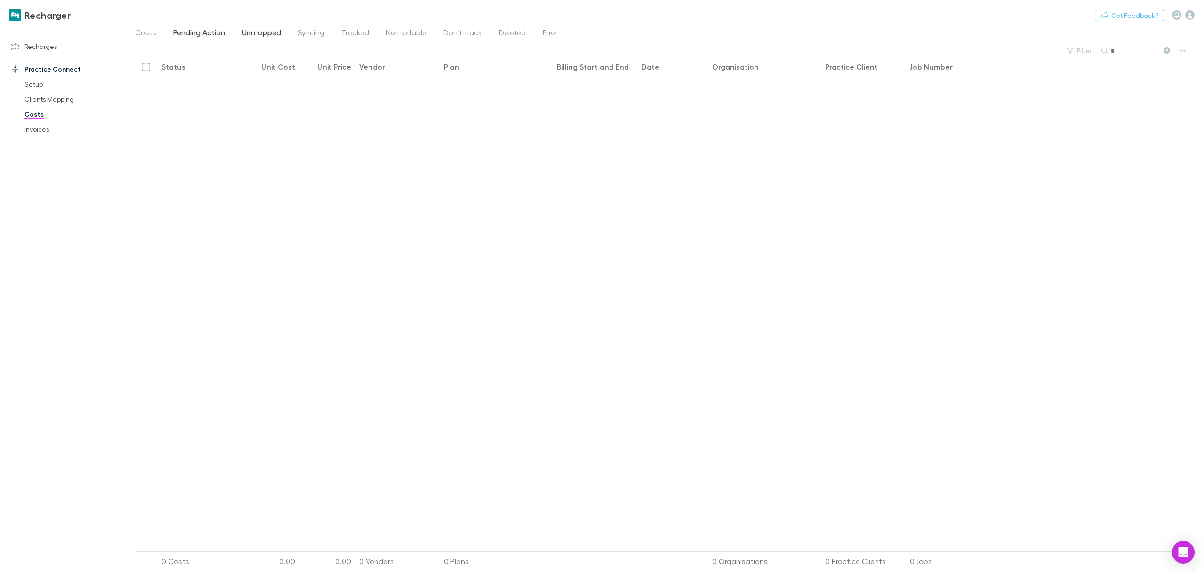
click at [269, 33] on span "Unmapped" at bounding box center [261, 34] width 39 height 12
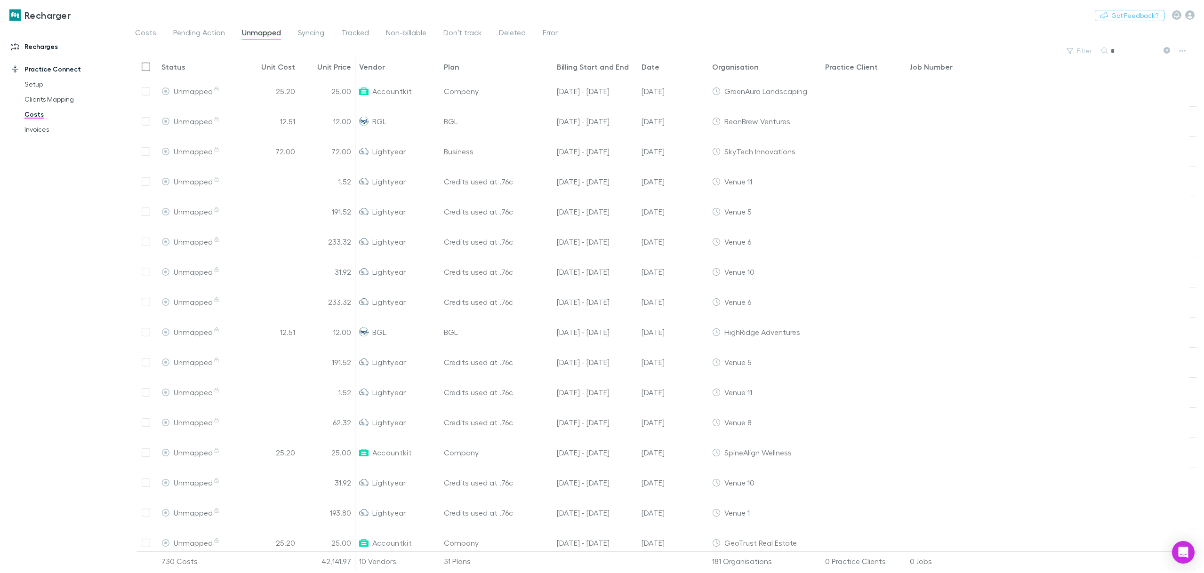
click at [53, 48] on link "Recharges" at bounding box center [67, 46] width 130 height 15
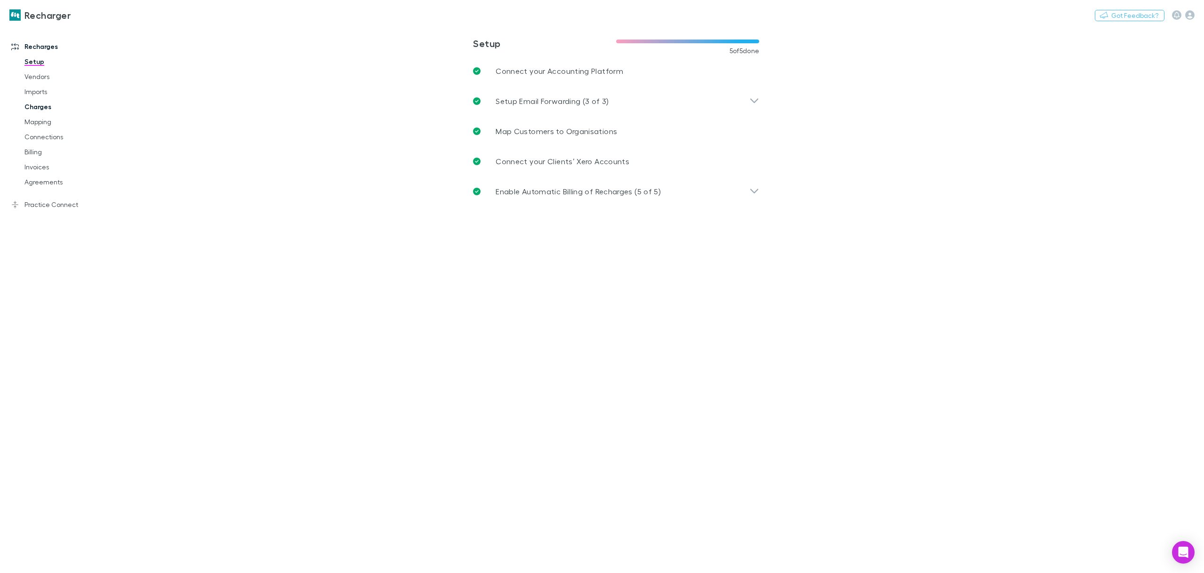
click at [46, 110] on link "Charges" at bounding box center [73, 106] width 117 height 15
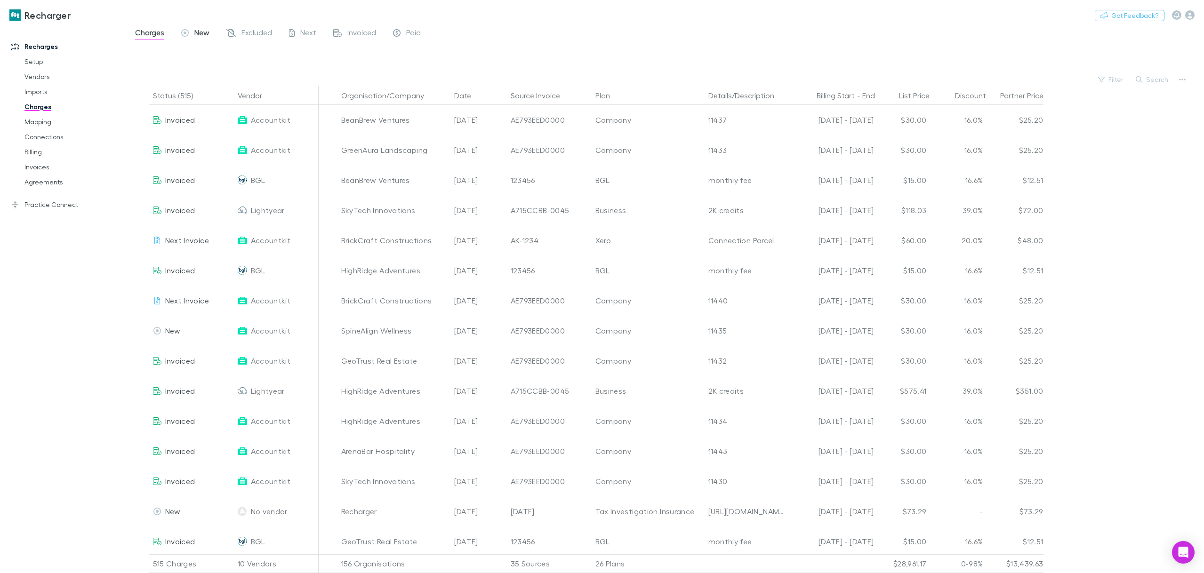
click at [201, 31] on span "New" at bounding box center [201, 34] width 15 height 12
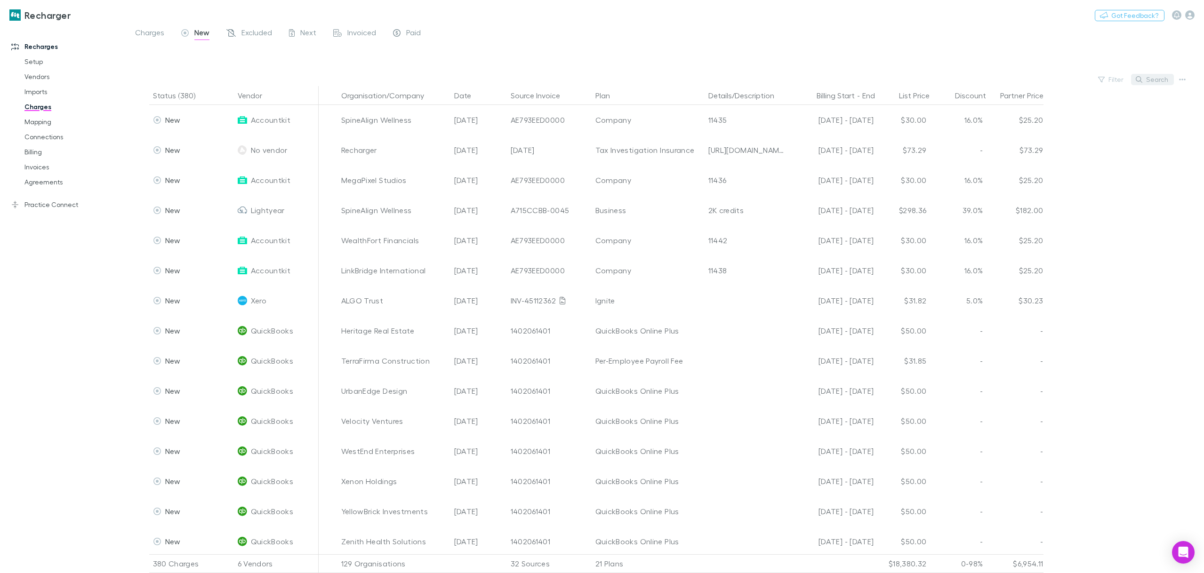
click at [1147, 79] on button "Search" at bounding box center [1152, 79] width 43 height 11
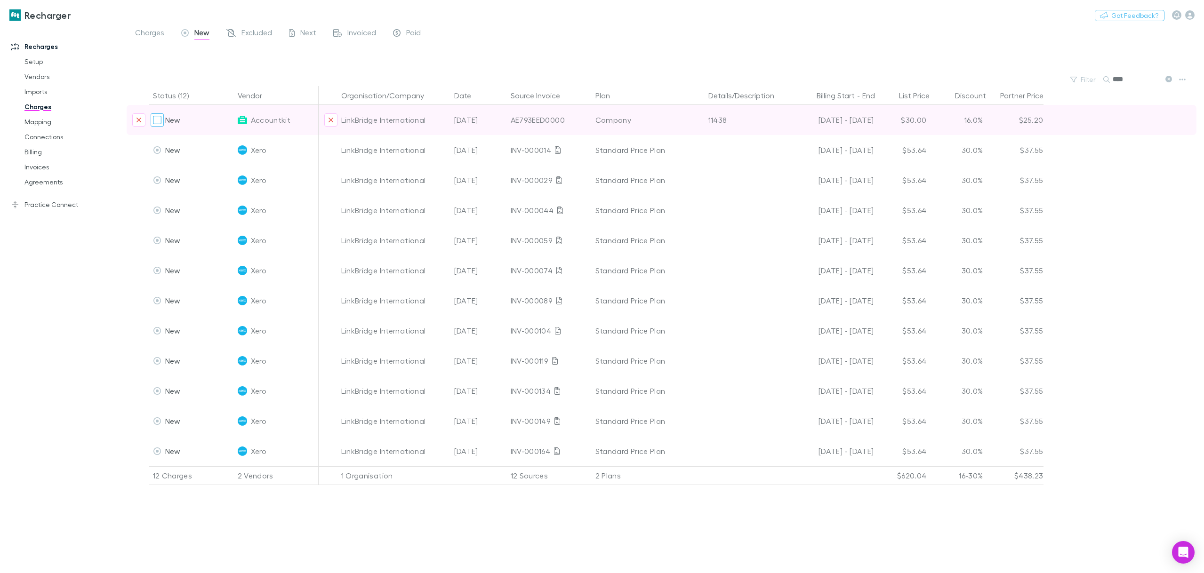
type input "****"
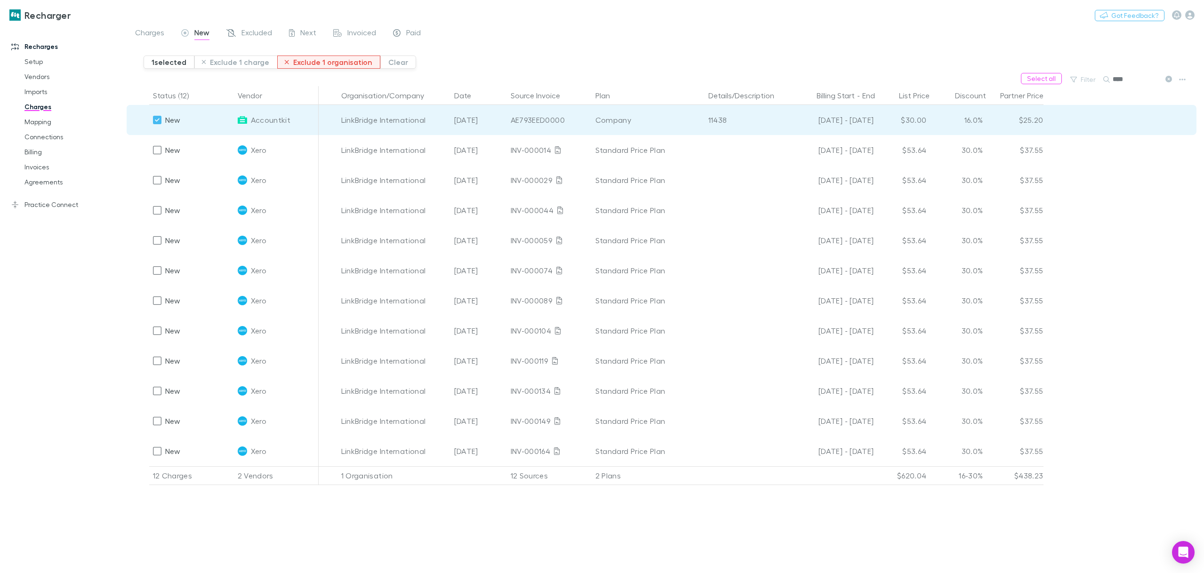
click at [315, 64] on button "Exclude 1 organisation" at bounding box center [328, 62] width 103 height 13
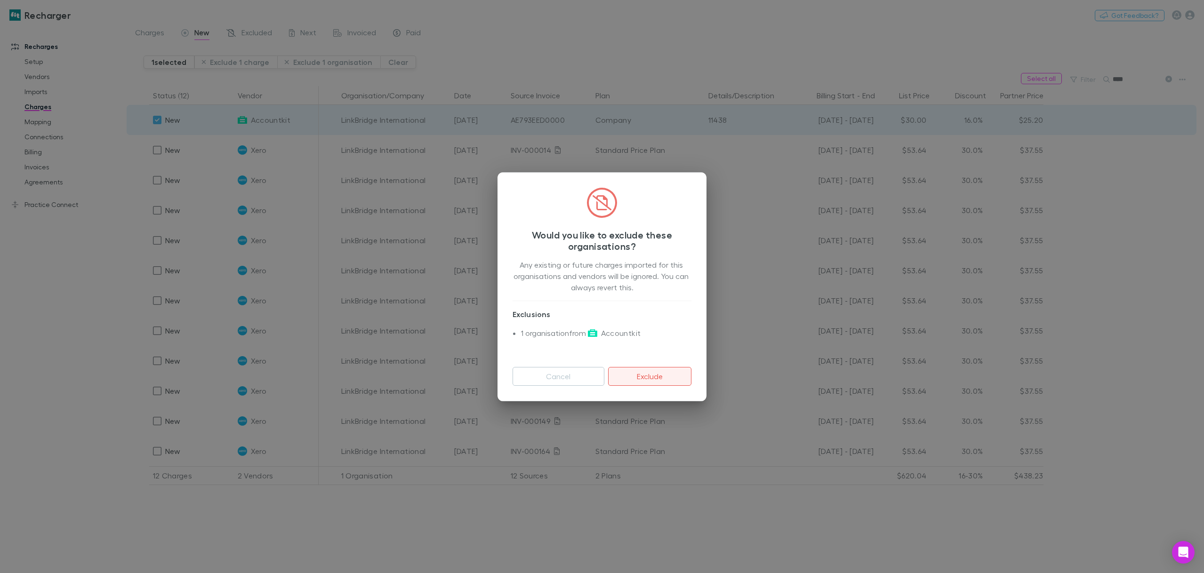
click at [654, 381] on button "Exclude" at bounding box center [649, 376] width 83 height 19
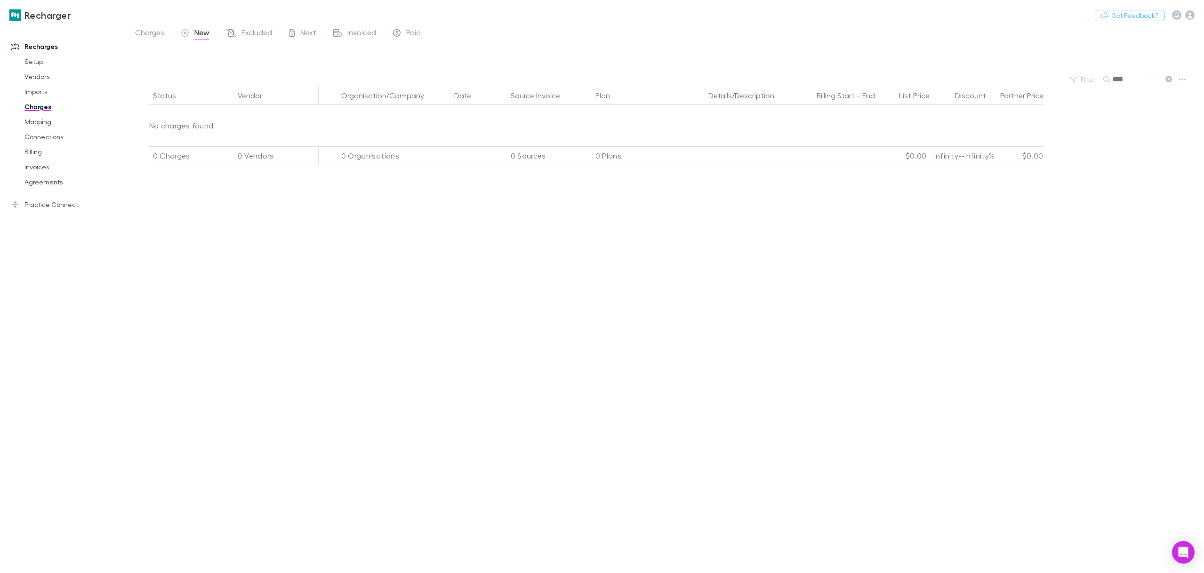
click at [203, 35] on span "New" at bounding box center [201, 34] width 15 height 12
click at [249, 37] on span "Excluded" at bounding box center [256, 34] width 31 height 12
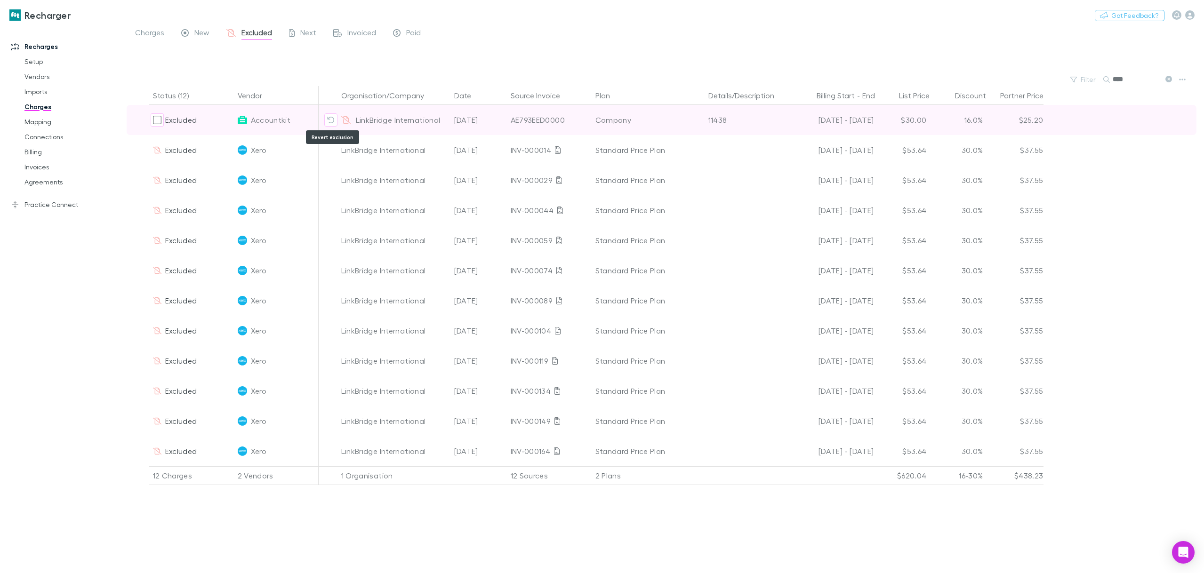
click at [327, 122] on icon "Revert exclusion" at bounding box center [331, 120] width 8 height 8
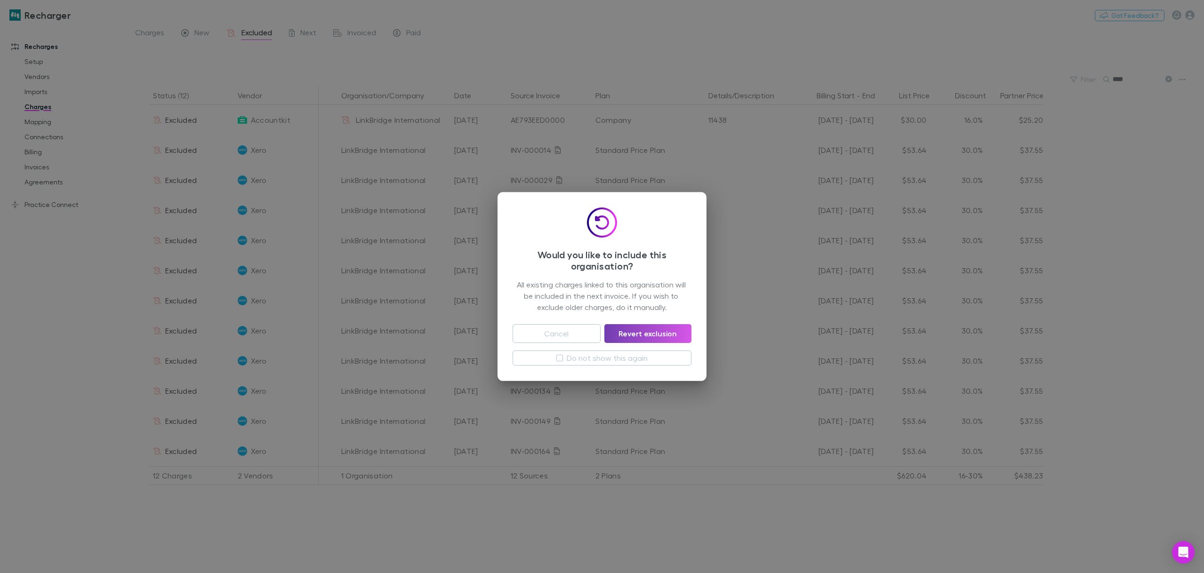
click at [647, 334] on button "Revert exclusion" at bounding box center [647, 333] width 87 height 19
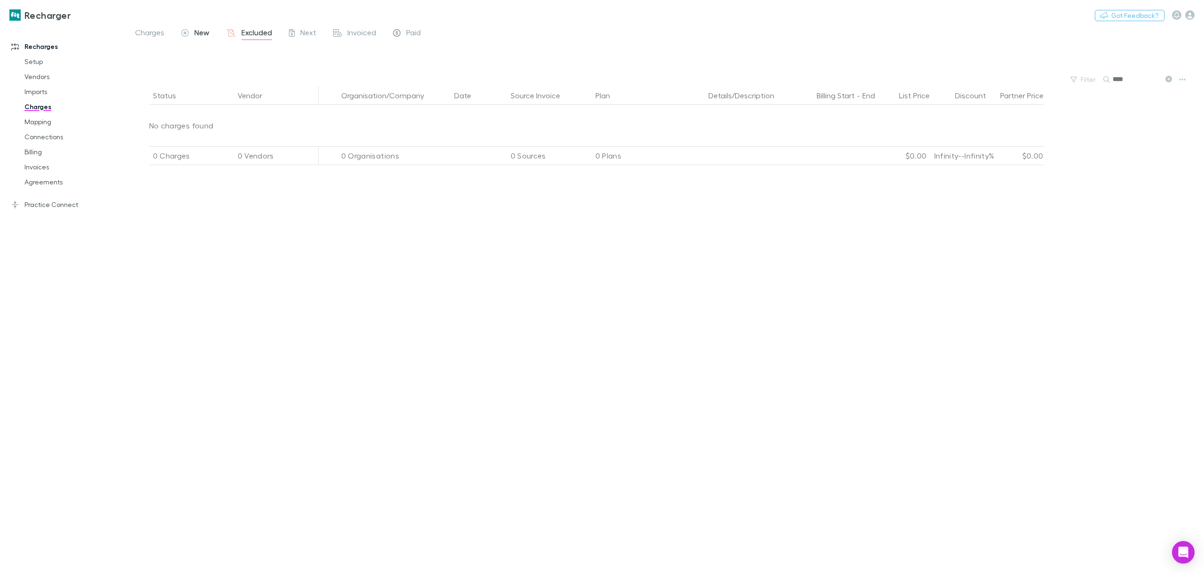
click at [194, 37] on span "New" at bounding box center [201, 34] width 15 height 12
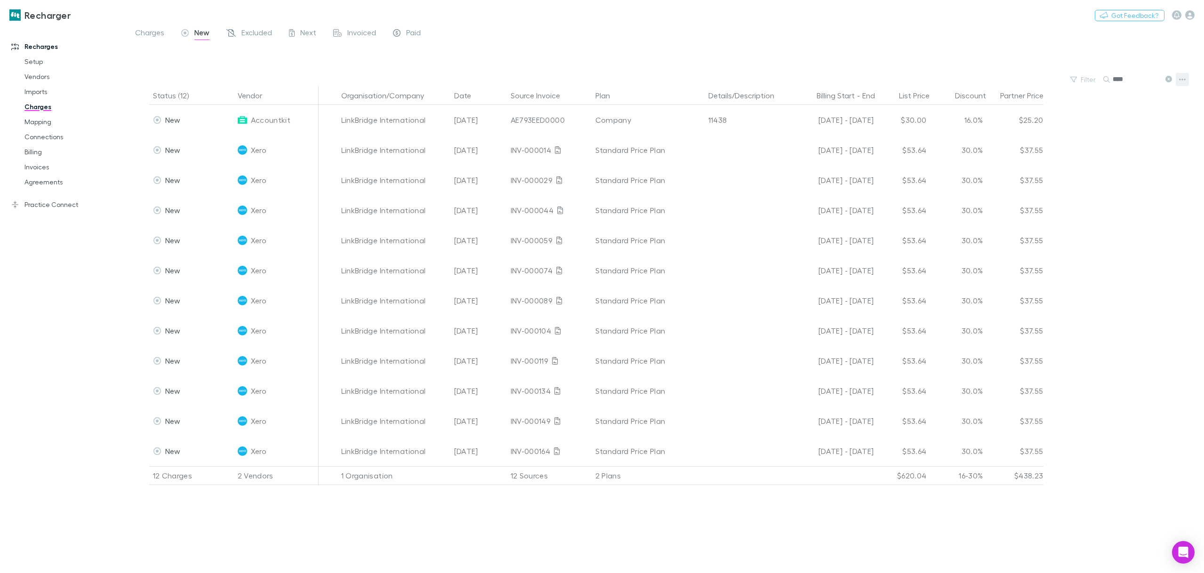
click at [1186, 80] on button "button" at bounding box center [1182, 79] width 13 height 13
click at [1114, 118] on p "Plan exclusions" at bounding box center [1124, 115] width 114 height 11
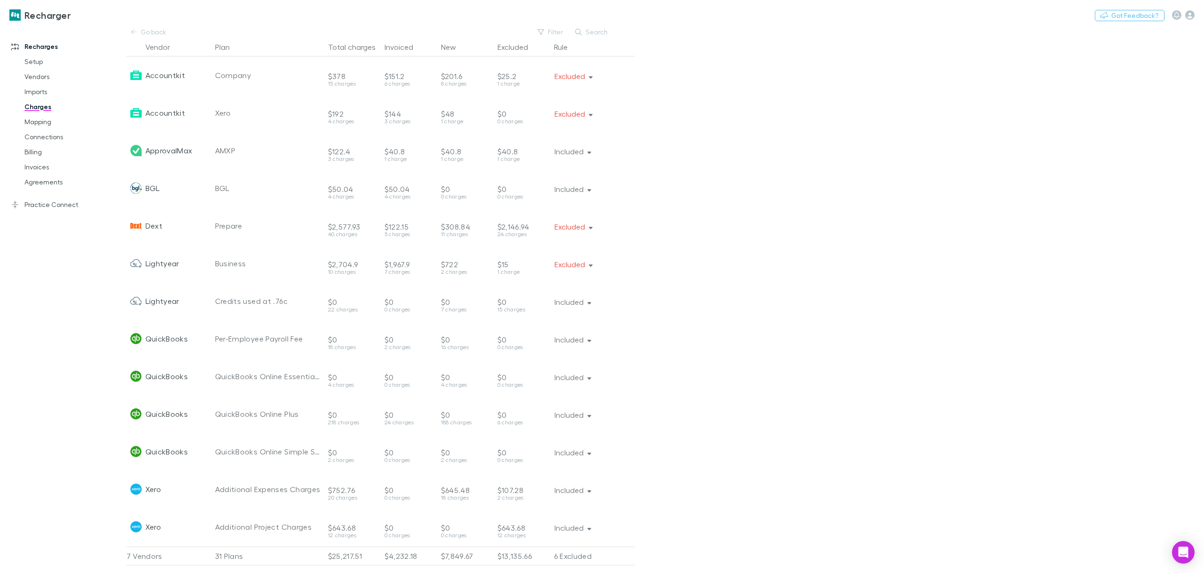
click at [589, 77] on icon "button" at bounding box center [591, 76] width 4 height 7
click at [660, 98] on div at bounding box center [602, 286] width 1204 height 573
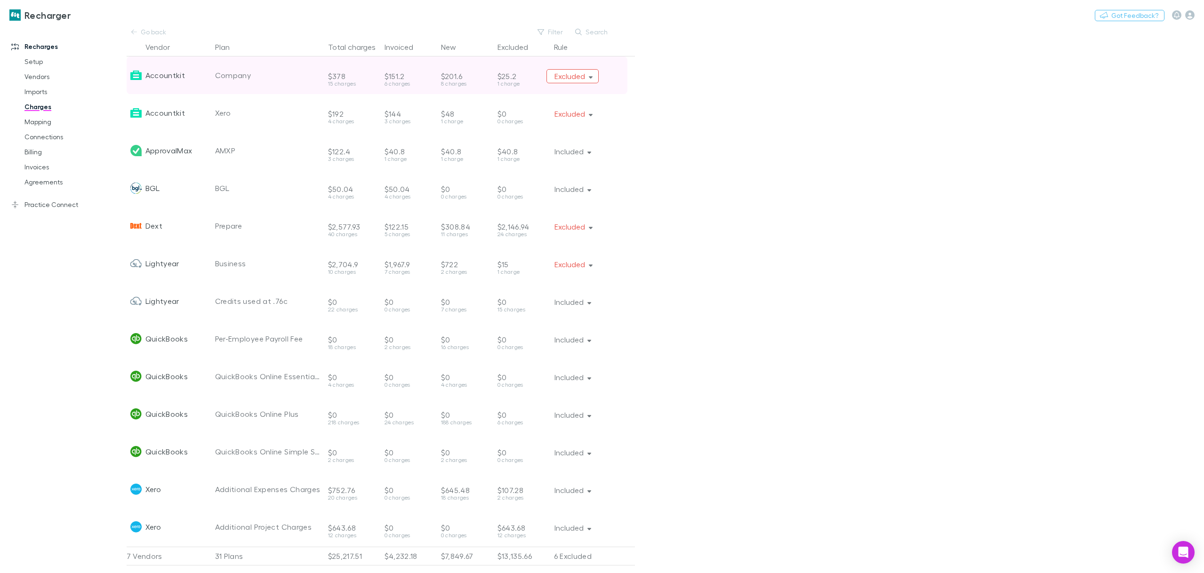
click at [583, 78] on button "Excluded" at bounding box center [573, 76] width 53 height 14
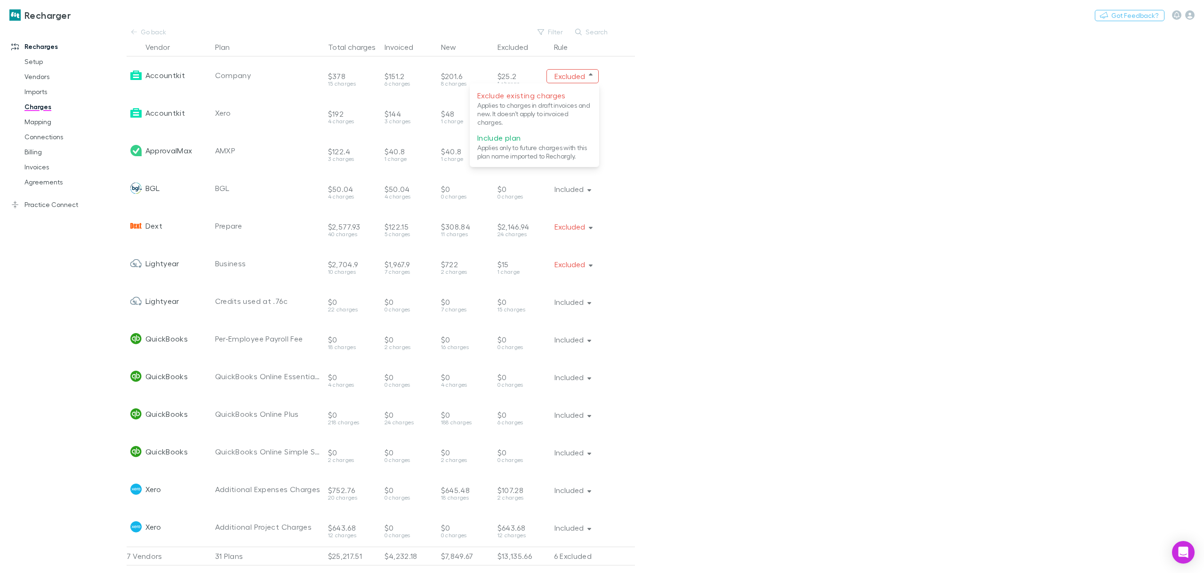
click at [652, 80] on div at bounding box center [602, 286] width 1204 height 573
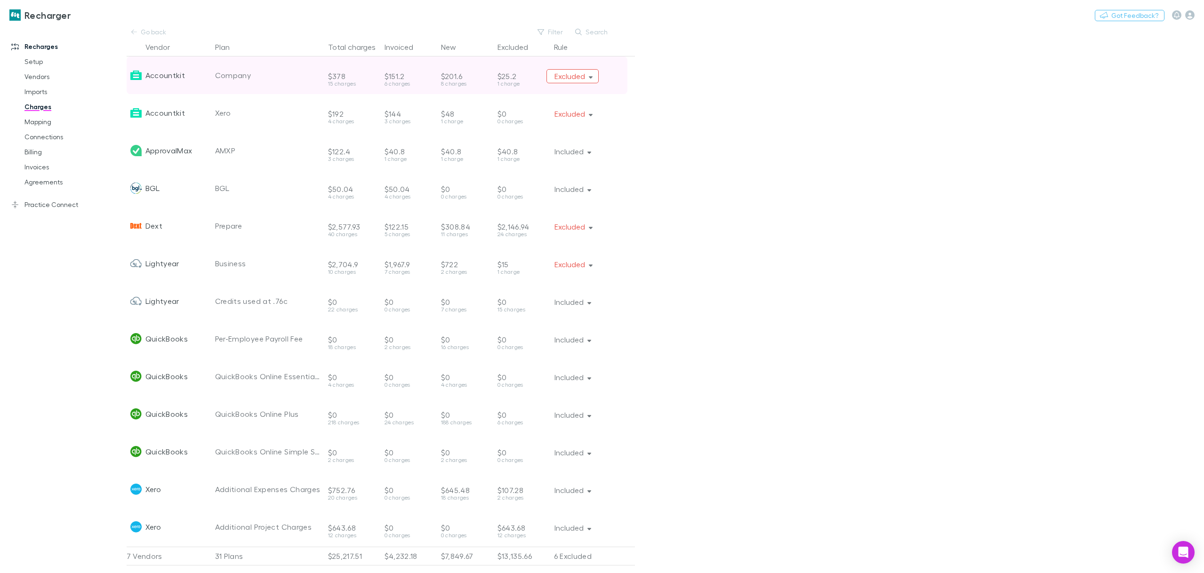
click at [597, 79] on button "Excluded" at bounding box center [573, 76] width 53 height 14
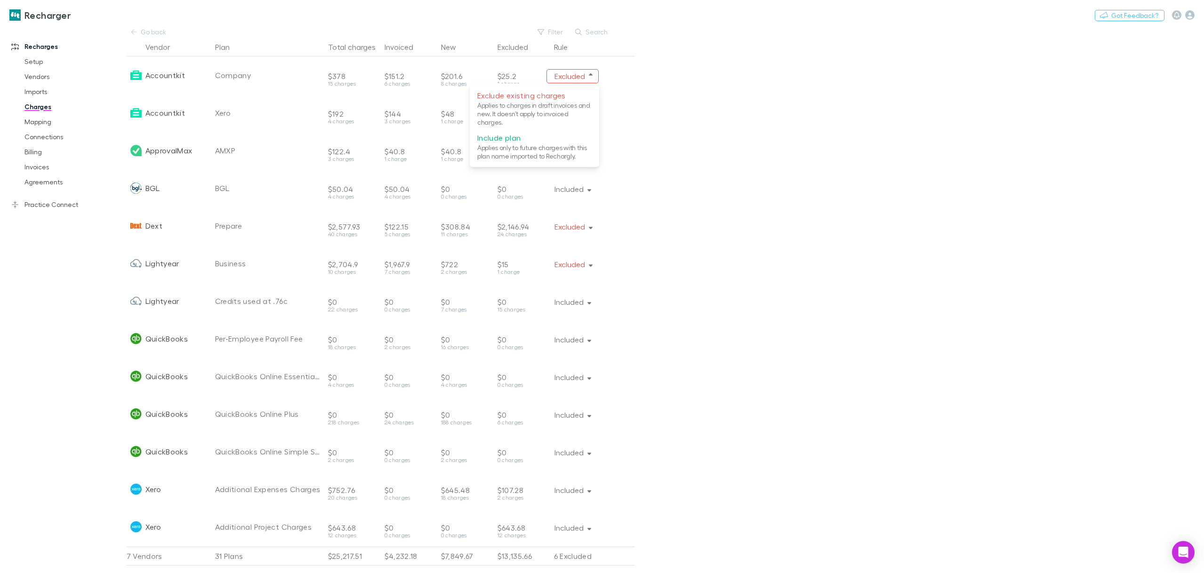
click at [681, 101] on div at bounding box center [602, 286] width 1204 height 573
click at [592, 29] on button "Search" at bounding box center [592, 31] width 43 height 11
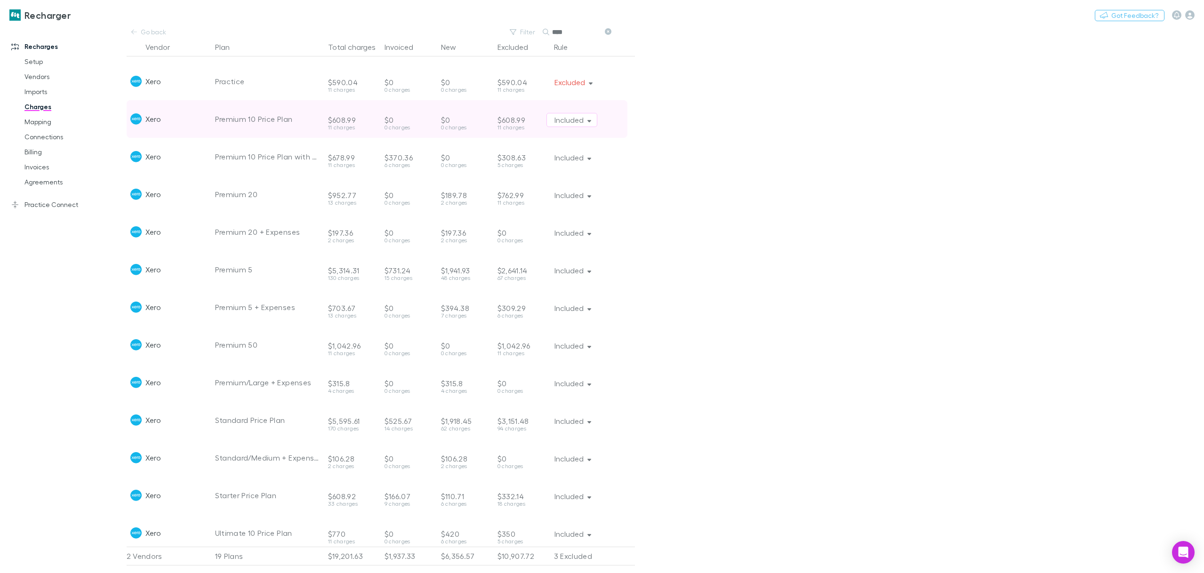
scroll to position [232, 0]
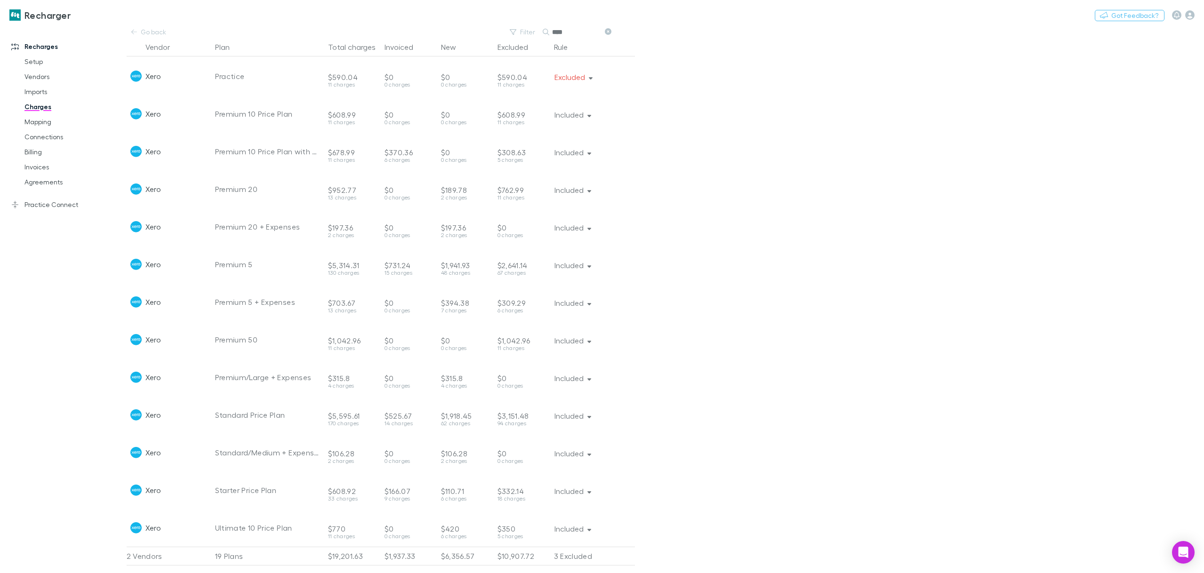
click at [581, 413] on button "Included" at bounding box center [572, 416] width 51 height 14
click at [581, 433] on p "Exclude plan" at bounding box center [533, 428] width 114 height 11
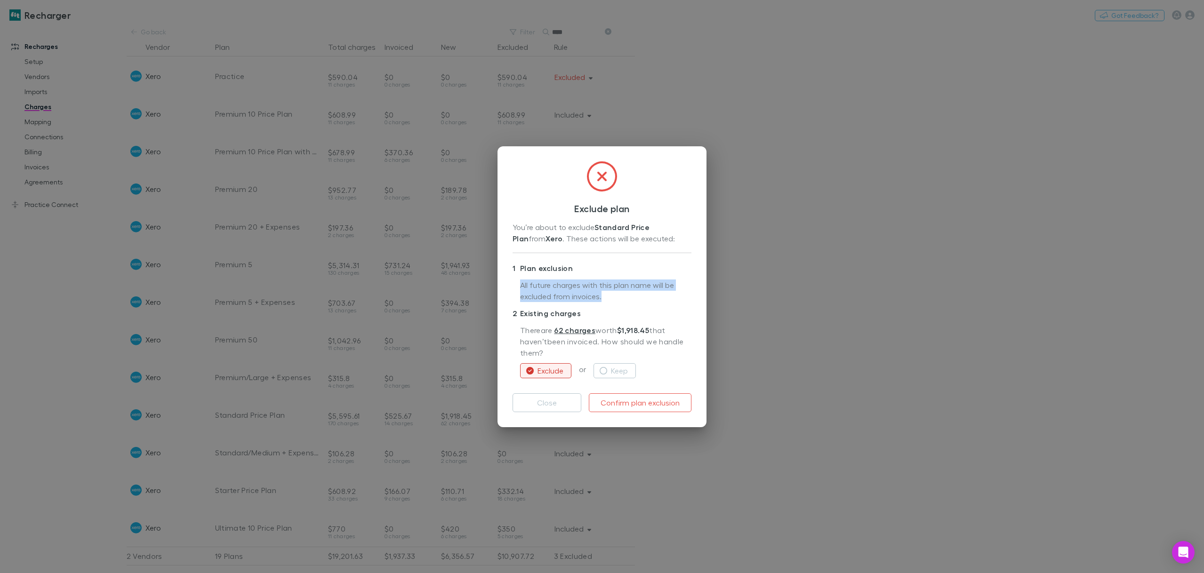
drag, startPoint x: 601, startPoint y: 296, endPoint x: 520, endPoint y: 286, distance: 81.6
click at [520, 286] on div "All future charges with this plan name will be excluded from invoices." at bounding box center [602, 291] width 179 height 30
click at [525, 287] on div "All future charges with this plan name will be excluded from invoices." at bounding box center [602, 291] width 179 height 30
click at [523, 287] on div "All future charges with this plan name will be excluded from invoices." at bounding box center [602, 291] width 179 height 30
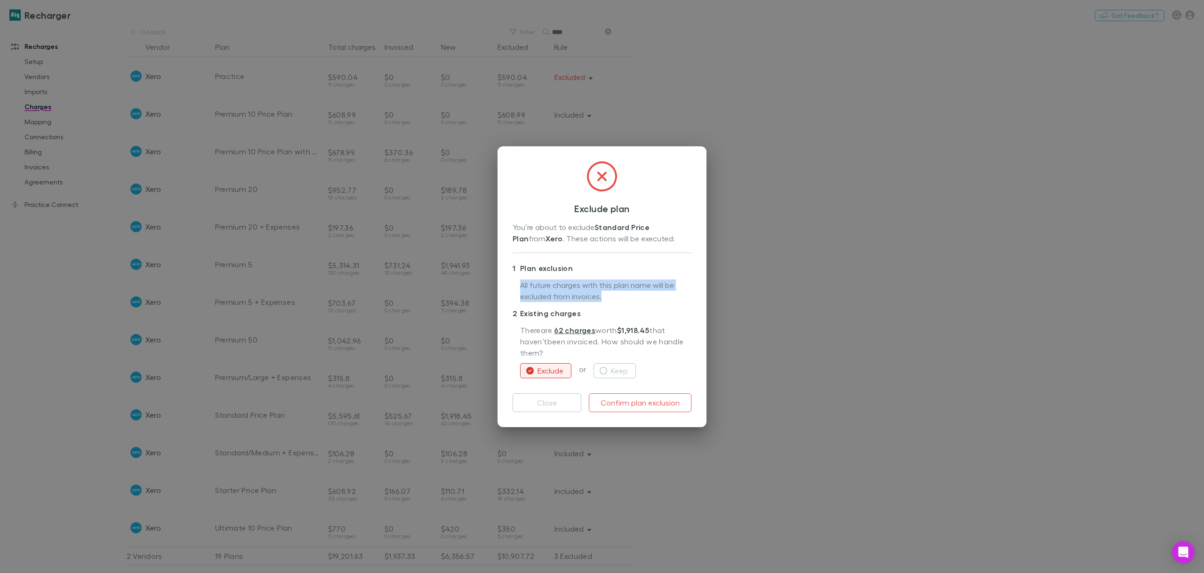
drag, startPoint x: 522, startPoint y: 287, endPoint x: 585, endPoint y: 296, distance: 64.2
click at [575, 293] on div "All future charges with this plan name will be excluded from invoices." at bounding box center [602, 291] width 179 height 30
click at [594, 299] on div "All future charges with this plan name will be excluded from invoices." at bounding box center [602, 291] width 179 height 30
click at [562, 409] on button "Close" at bounding box center [547, 403] width 69 height 19
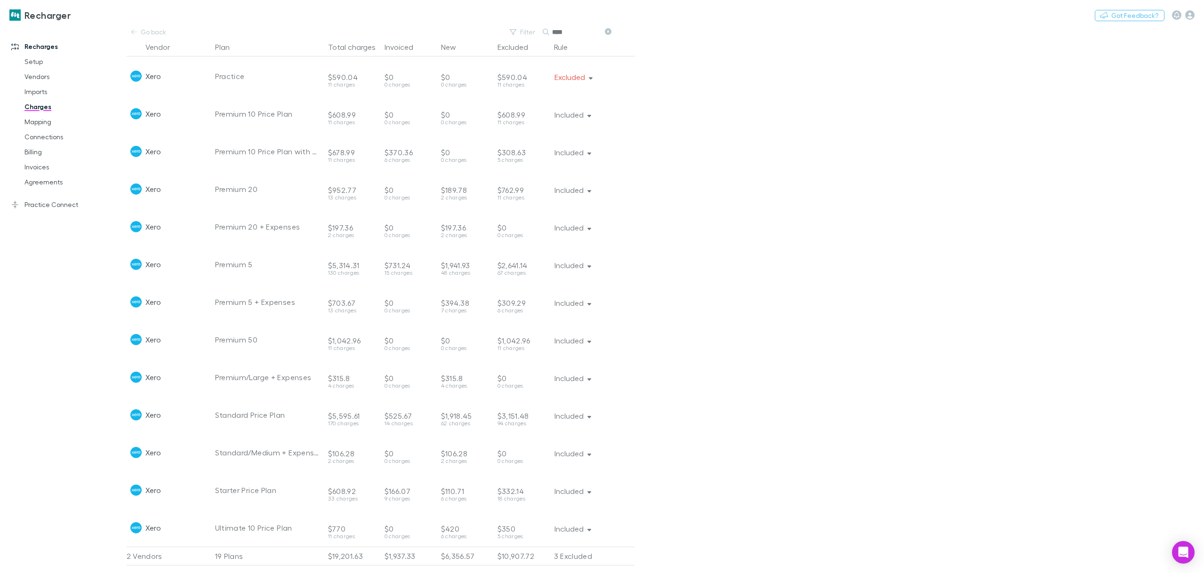
click at [762, 308] on main "Go back Filter Search **** Vendor Plan Total charges Invoiced New Excluded Rule…" at bounding box center [666, 299] width 1078 height 547
click at [606, 32] on icon at bounding box center [608, 31] width 7 height 7
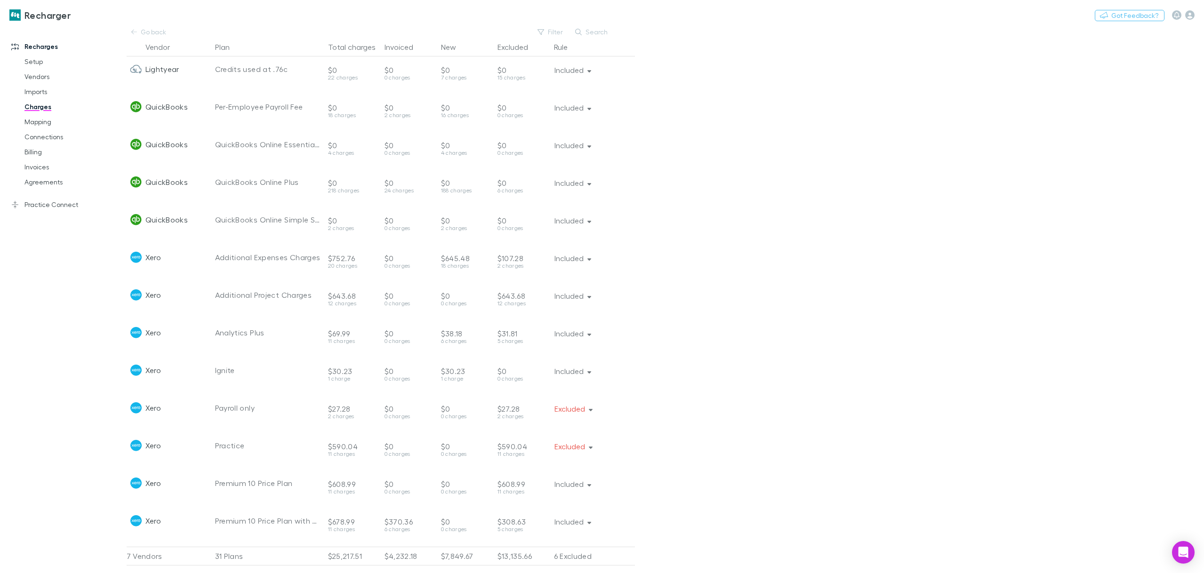
scroll to position [609, 0]
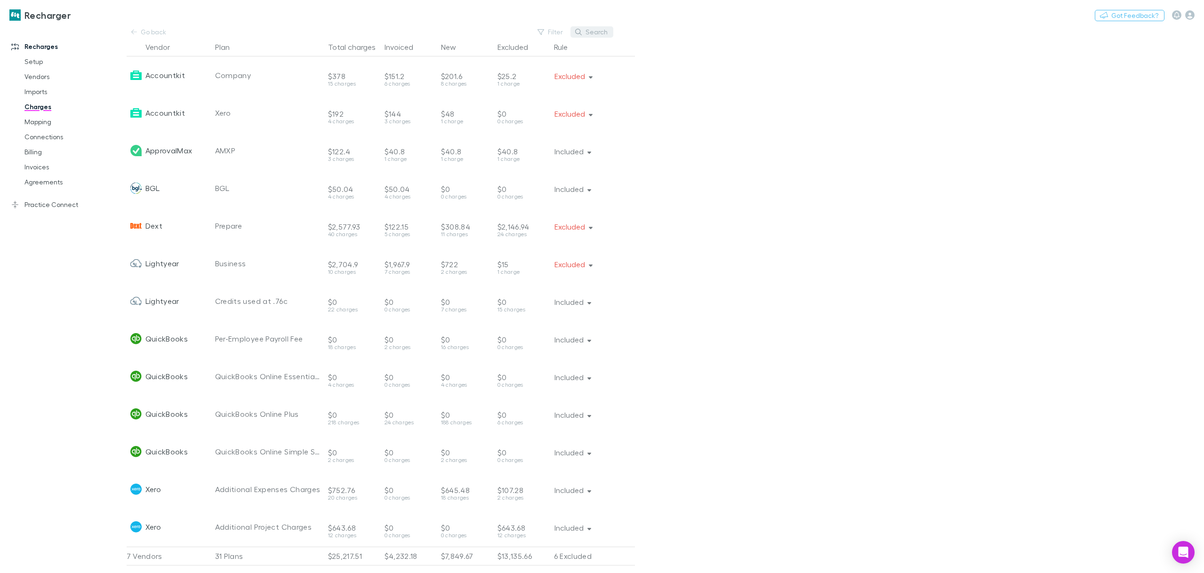
click at [597, 32] on button "Search" at bounding box center [592, 31] width 43 height 11
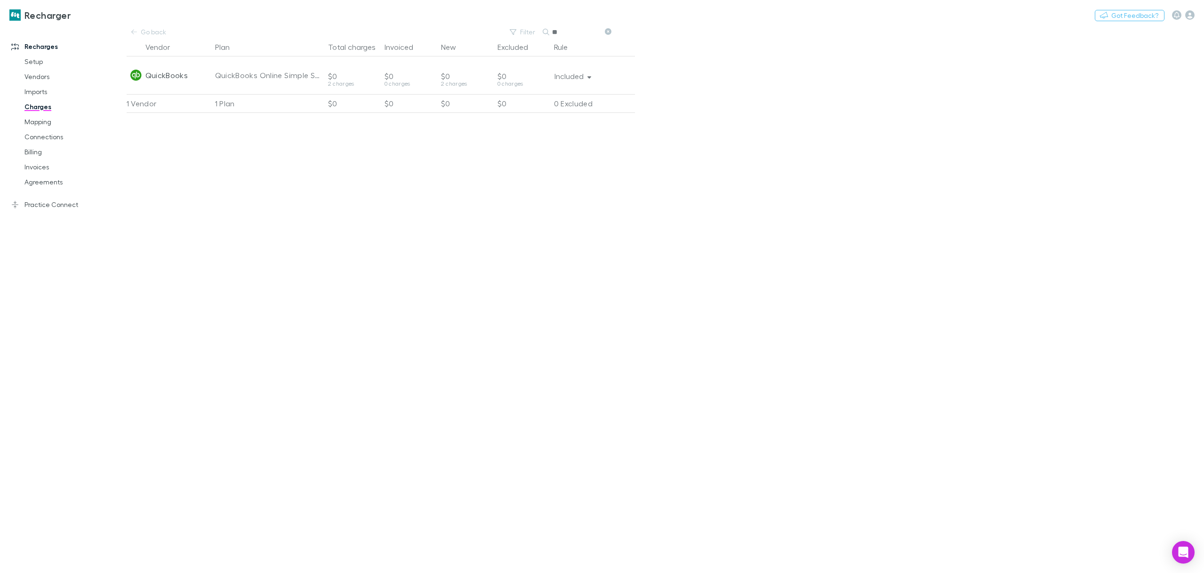
type input "*"
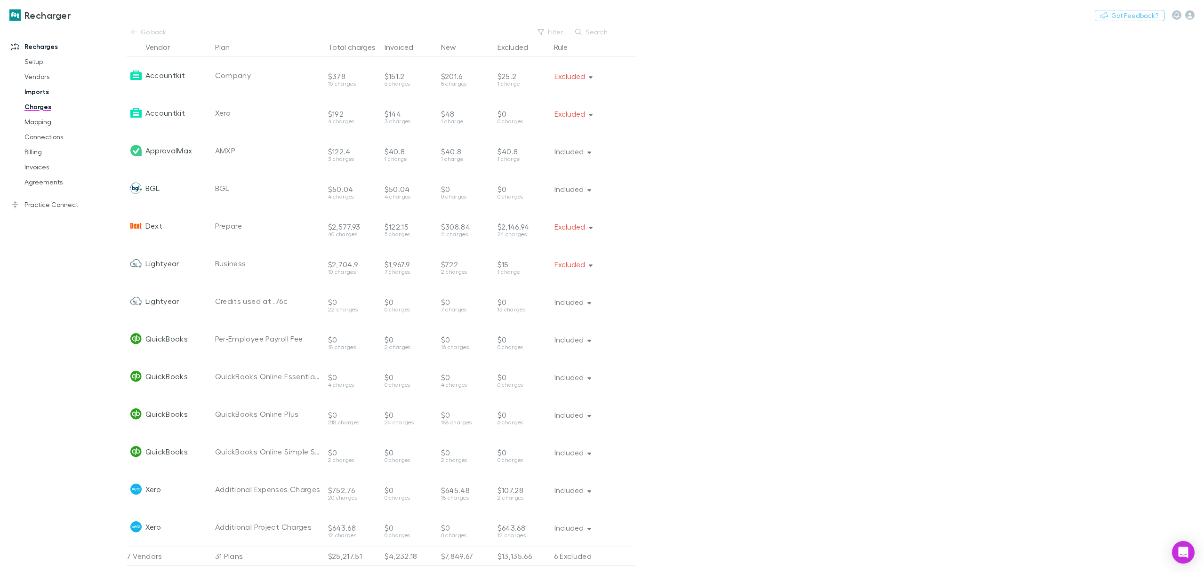
click at [38, 94] on link "Imports" at bounding box center [73, 91] width 117 height 15
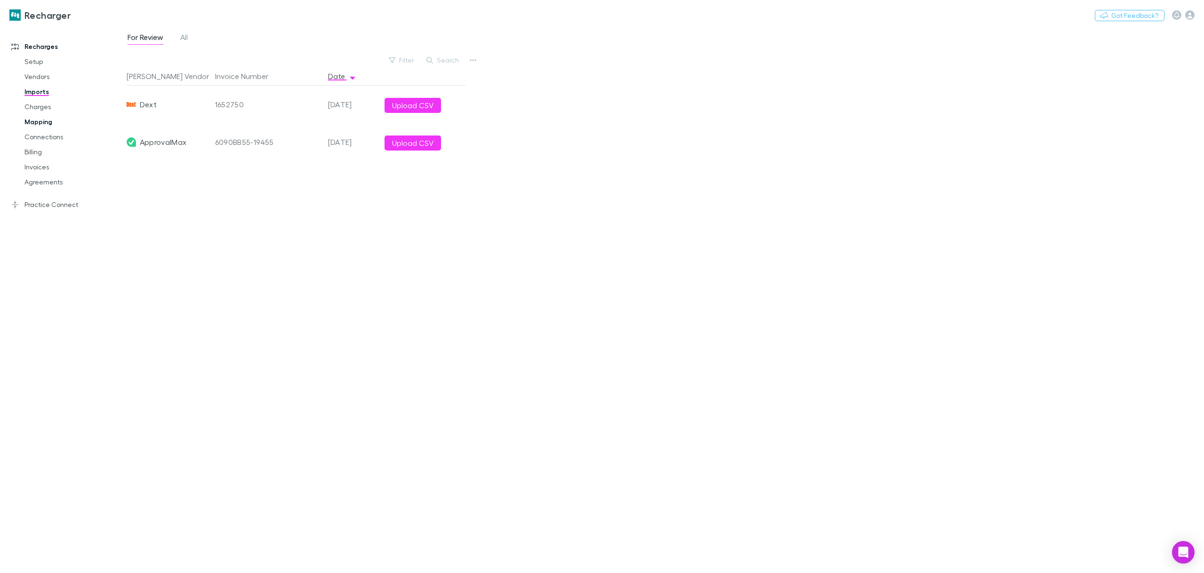
click at [42, 120] on link "Mapping" at bounding box center [73, 121] width 117 height 15
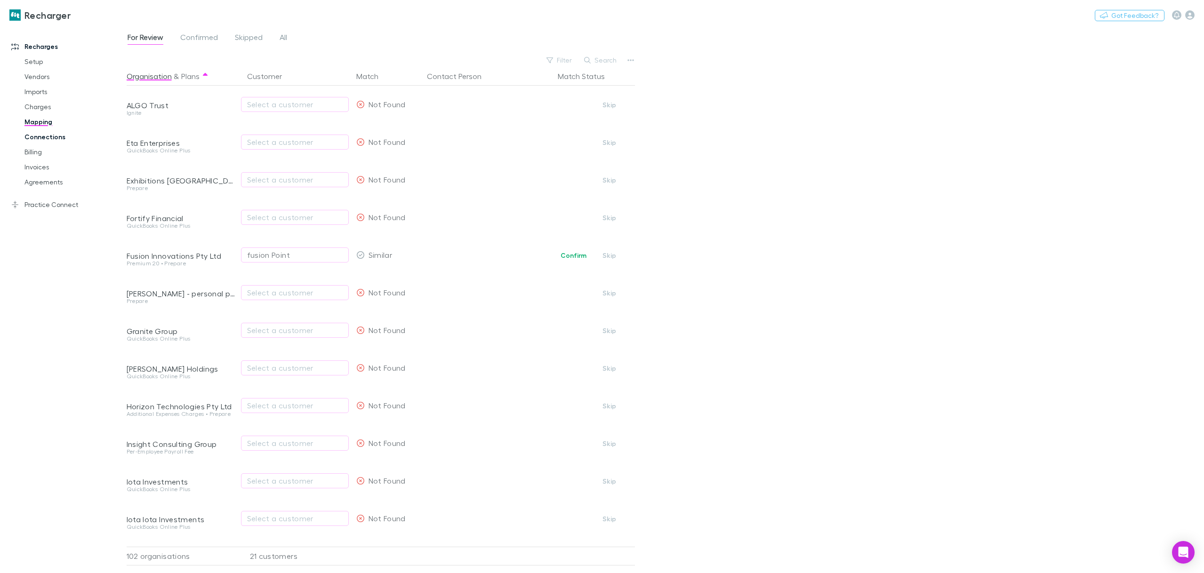
click at [47, 143] on link "Connections" at bounding box center [73, 136] width 117 height 15
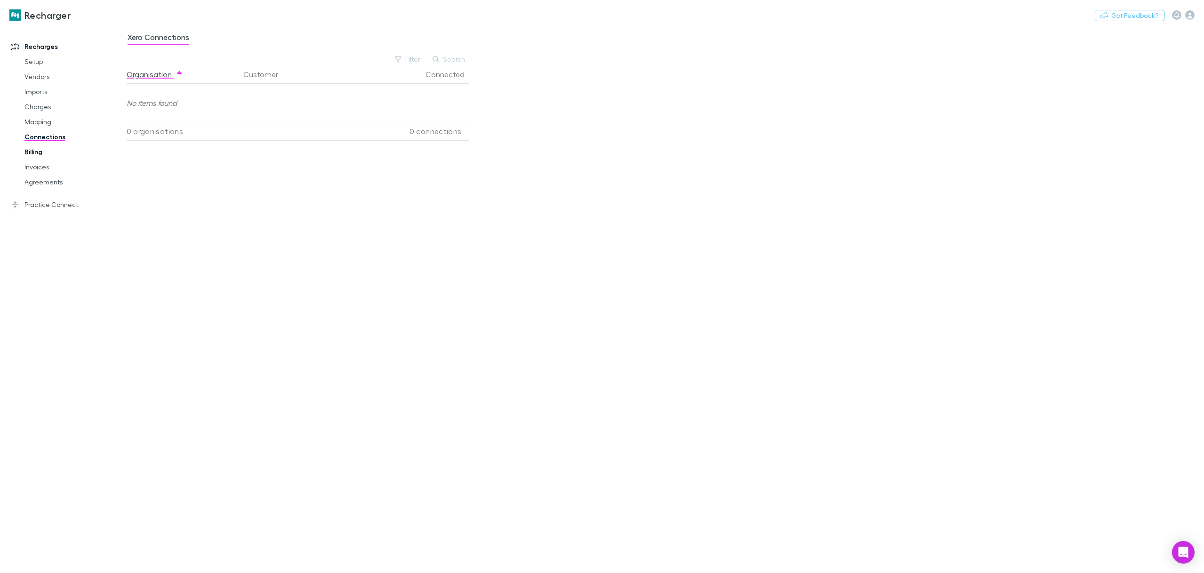
click at [32, 155] on link "Billing" at bounding box center [73, 152] width 117 height 15
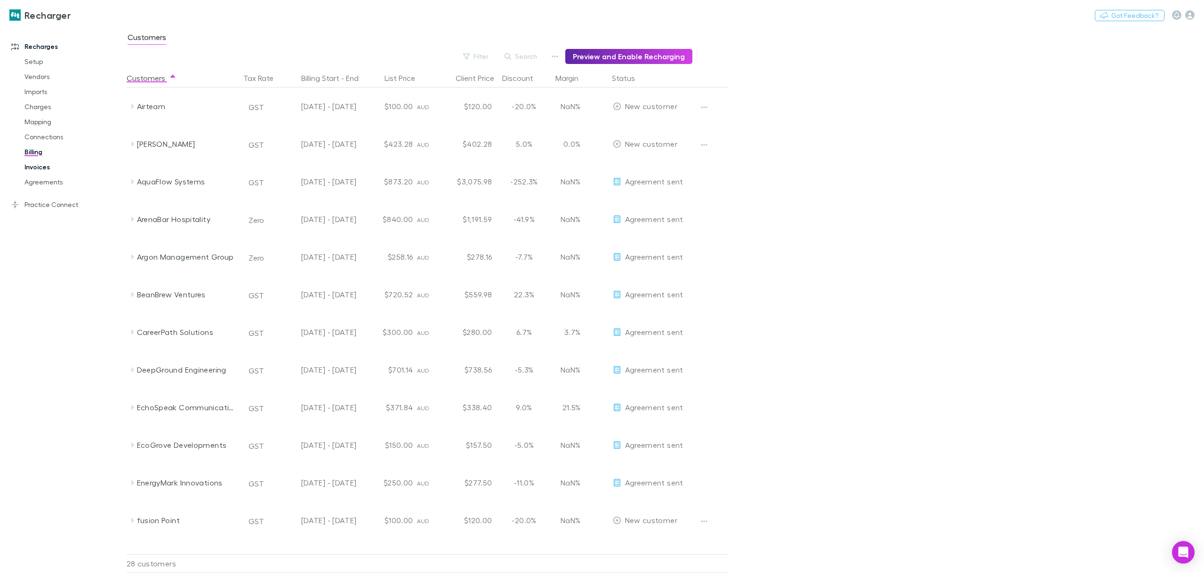
click at [37, 168] on link "Invoices" at bounding box center [73, 167] width 117 height 15
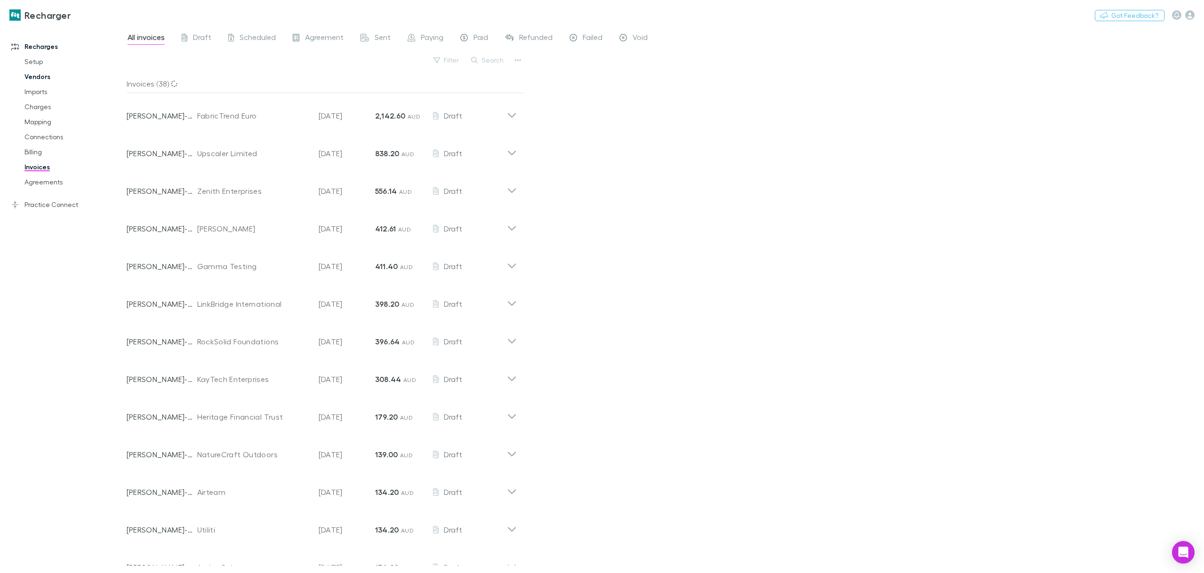
click at [41, 76] on link "Vendors" at bounding box center [73, 76] width 117 height 15
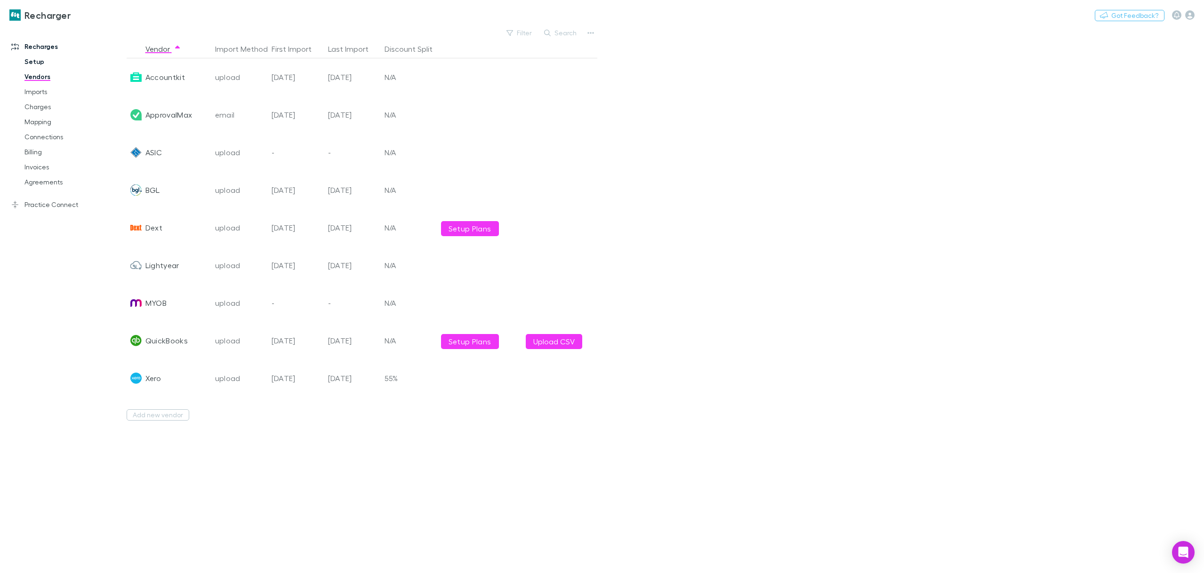
click at [40, 62] on link "Setup" at bounding box center [73, 61] width 117 height 15
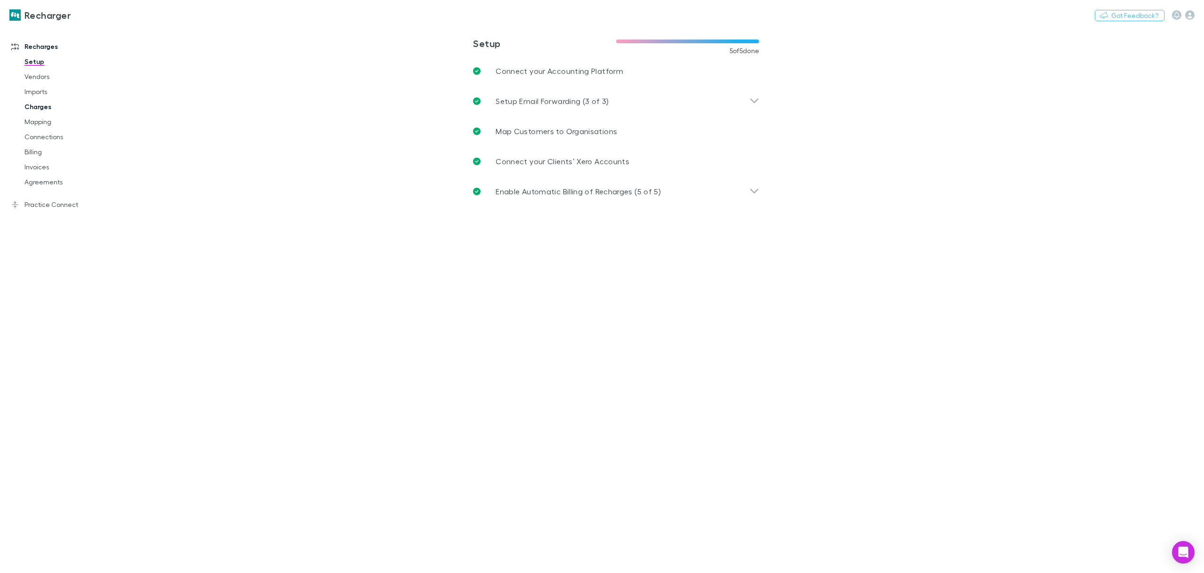
click at [43, 107] on link "Charges" at bounding box center [73, 106] width 117 height 15
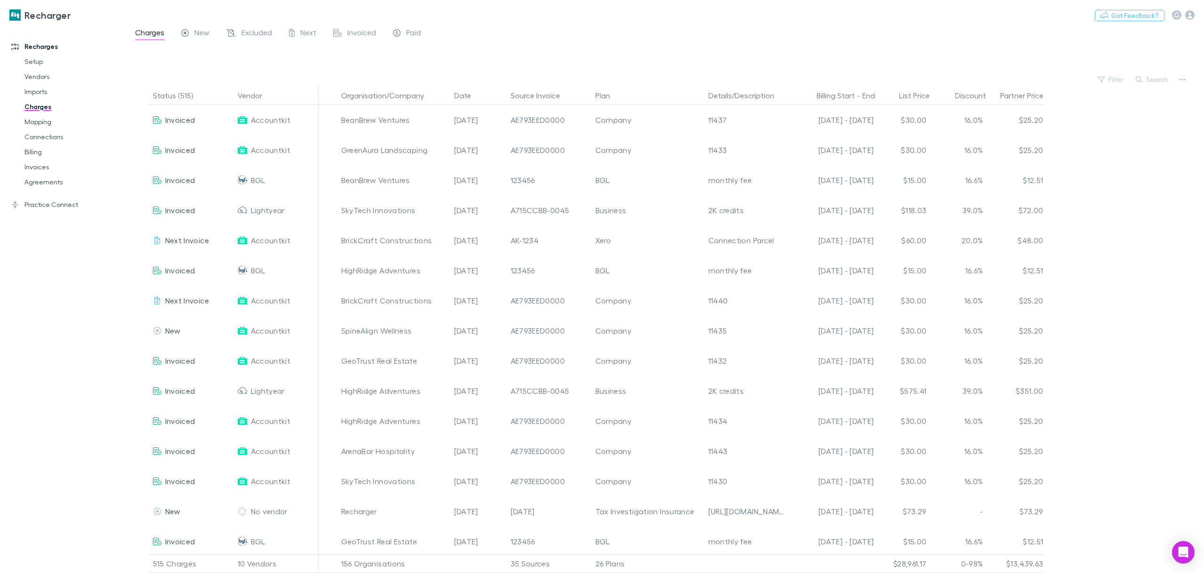
click at [561, 47] on div at bounding box center [674, 58] width 1061 height 29
